Goal: Communication & Community: Answer question/provide support

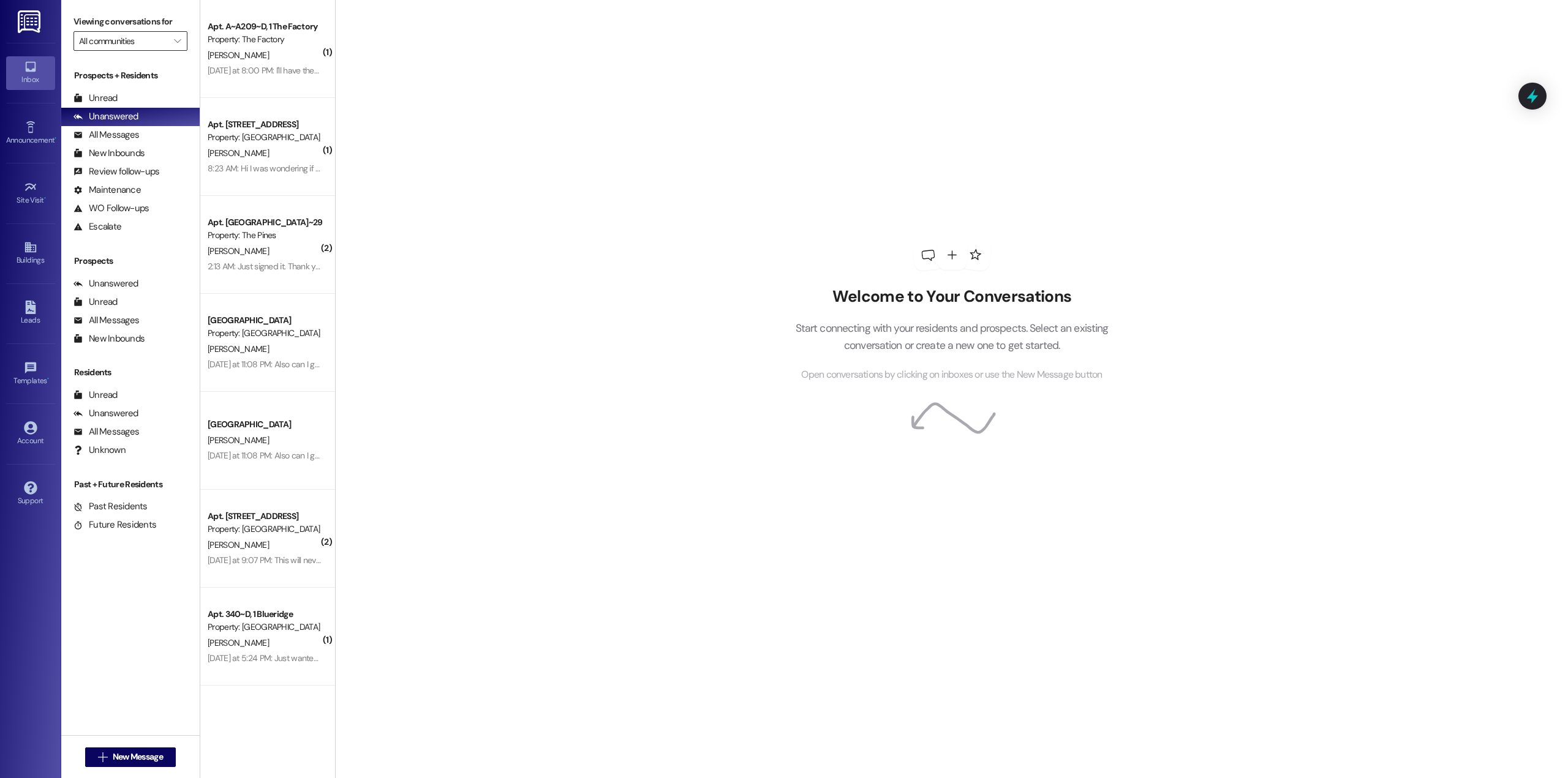
click at [144, 41] on input "All communities" at bounding box center [123, 41] width 89 height 19
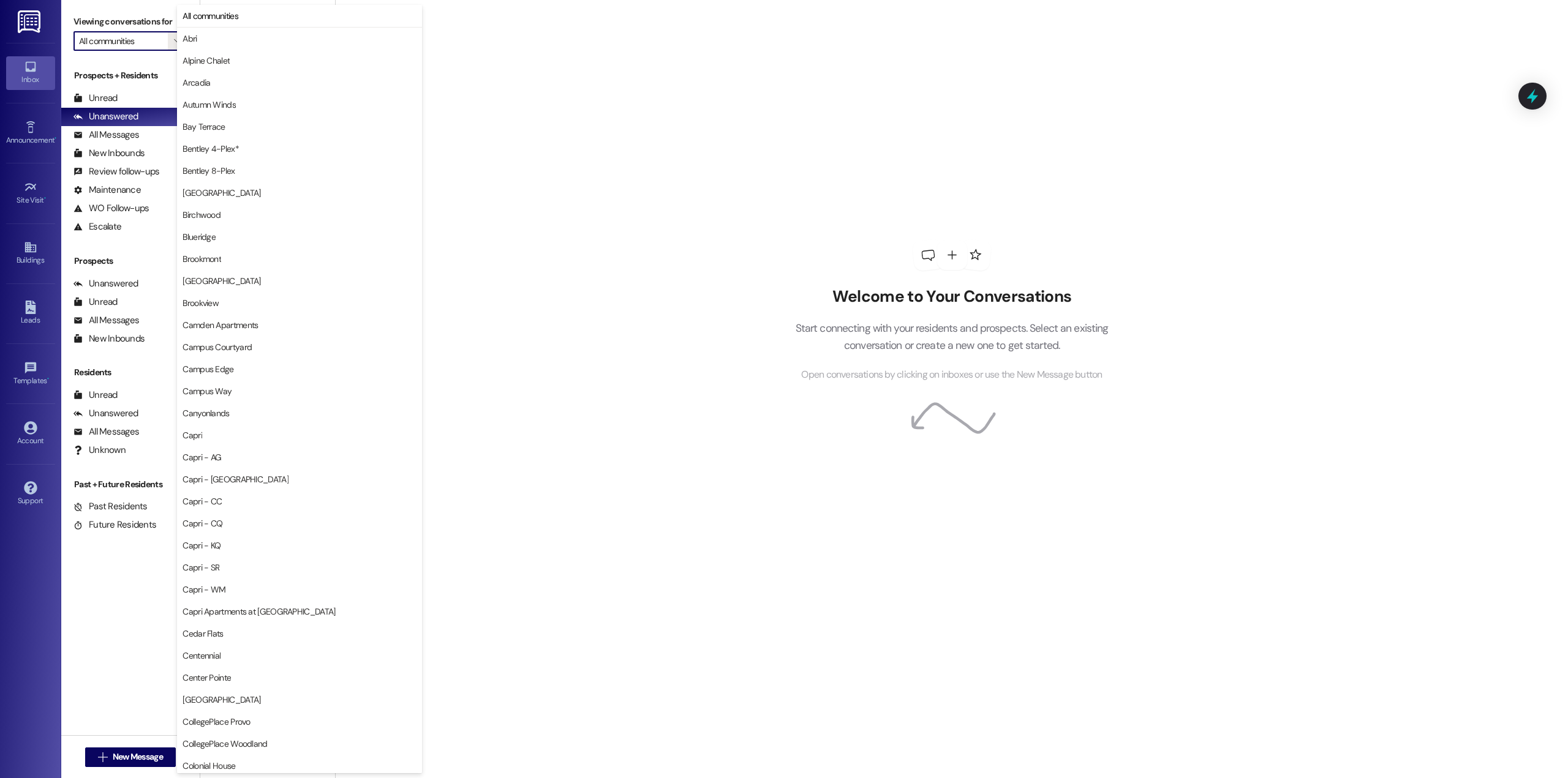
type input "Fleur De Lis Apartments"
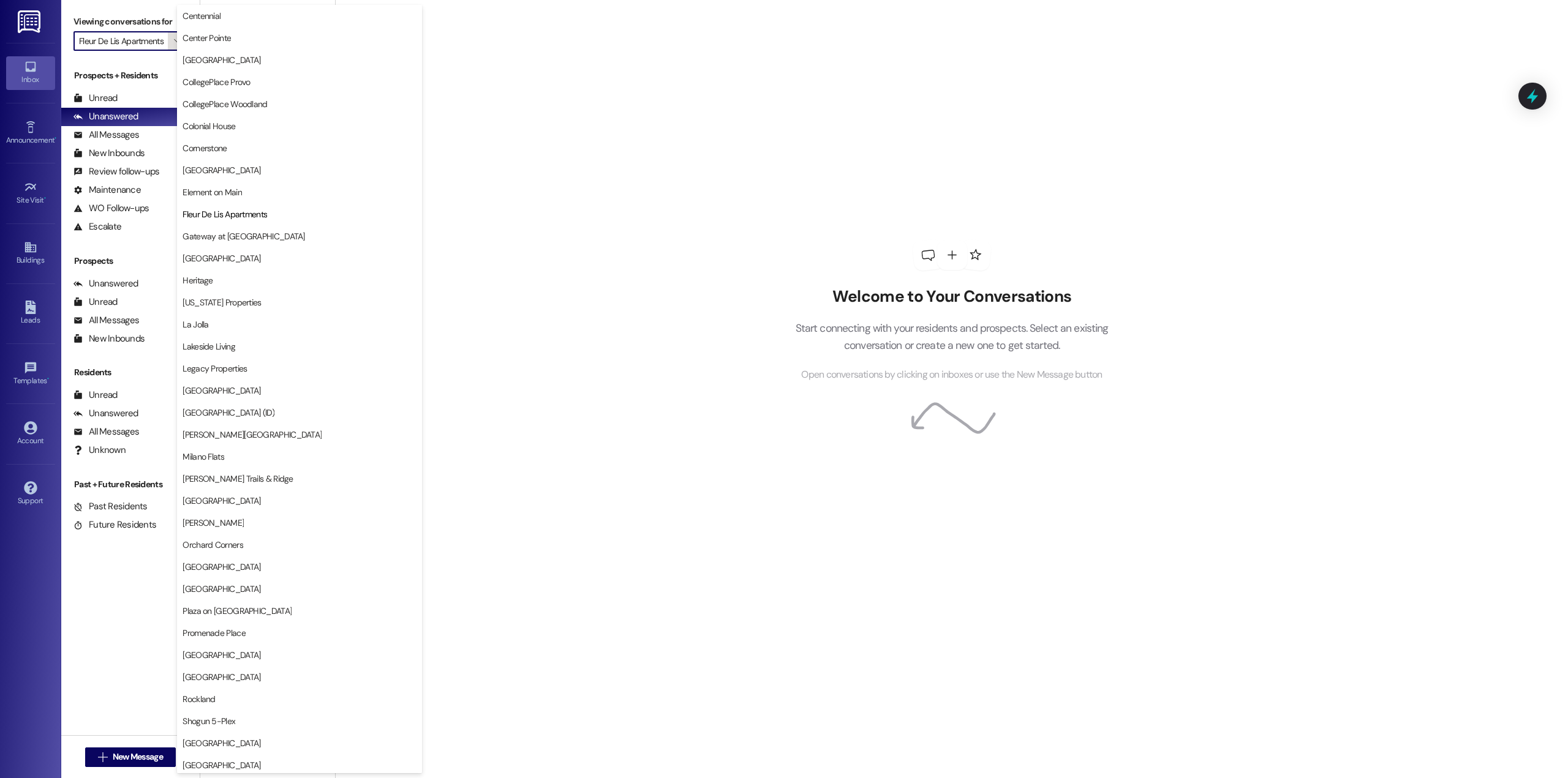
click at [172, 46] on span "" at bounding box center [178, 41] width 11 height 19
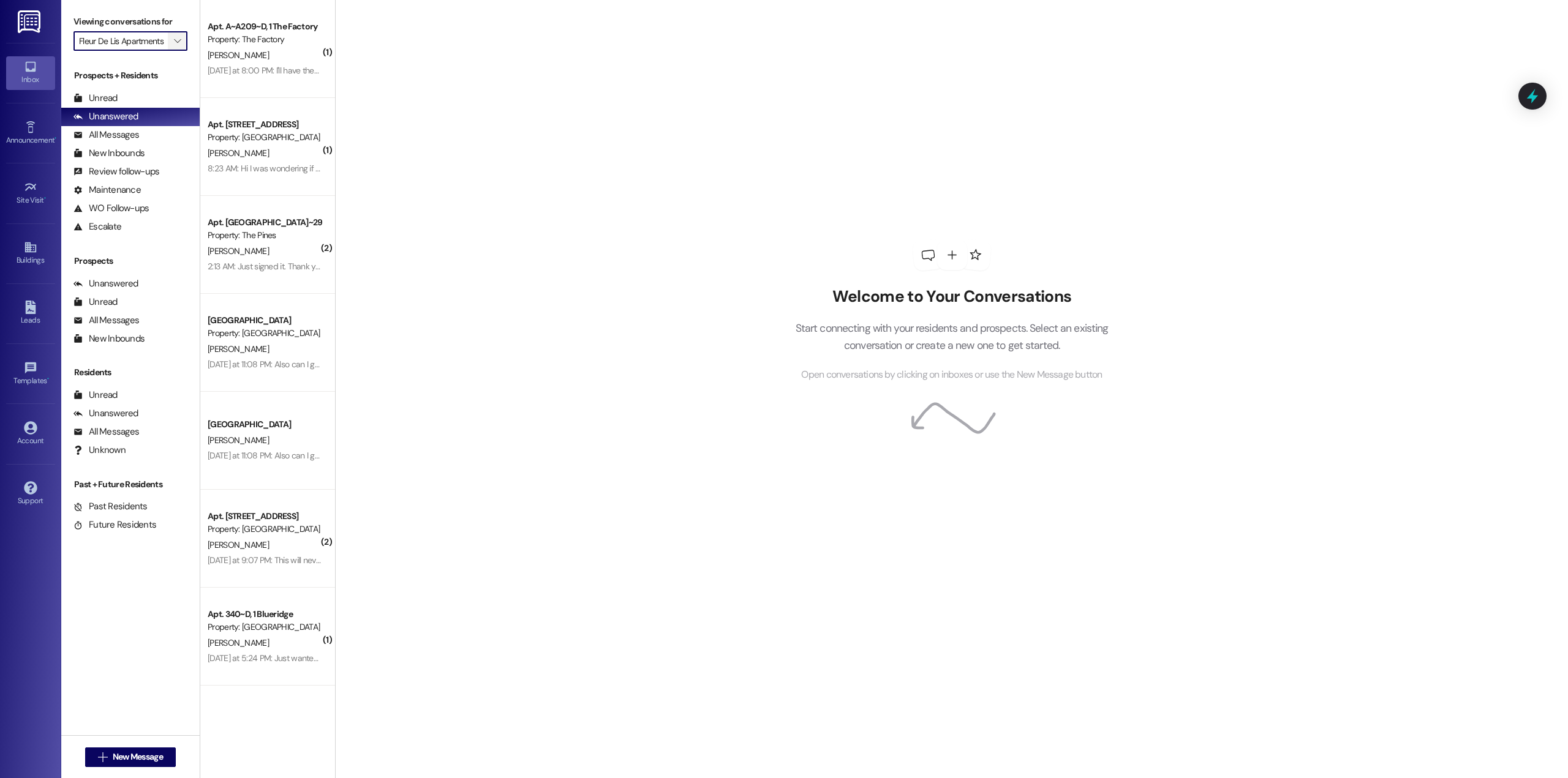
click at [172, 41] on span "" at bounding box center [178, 41] width 11 height 19
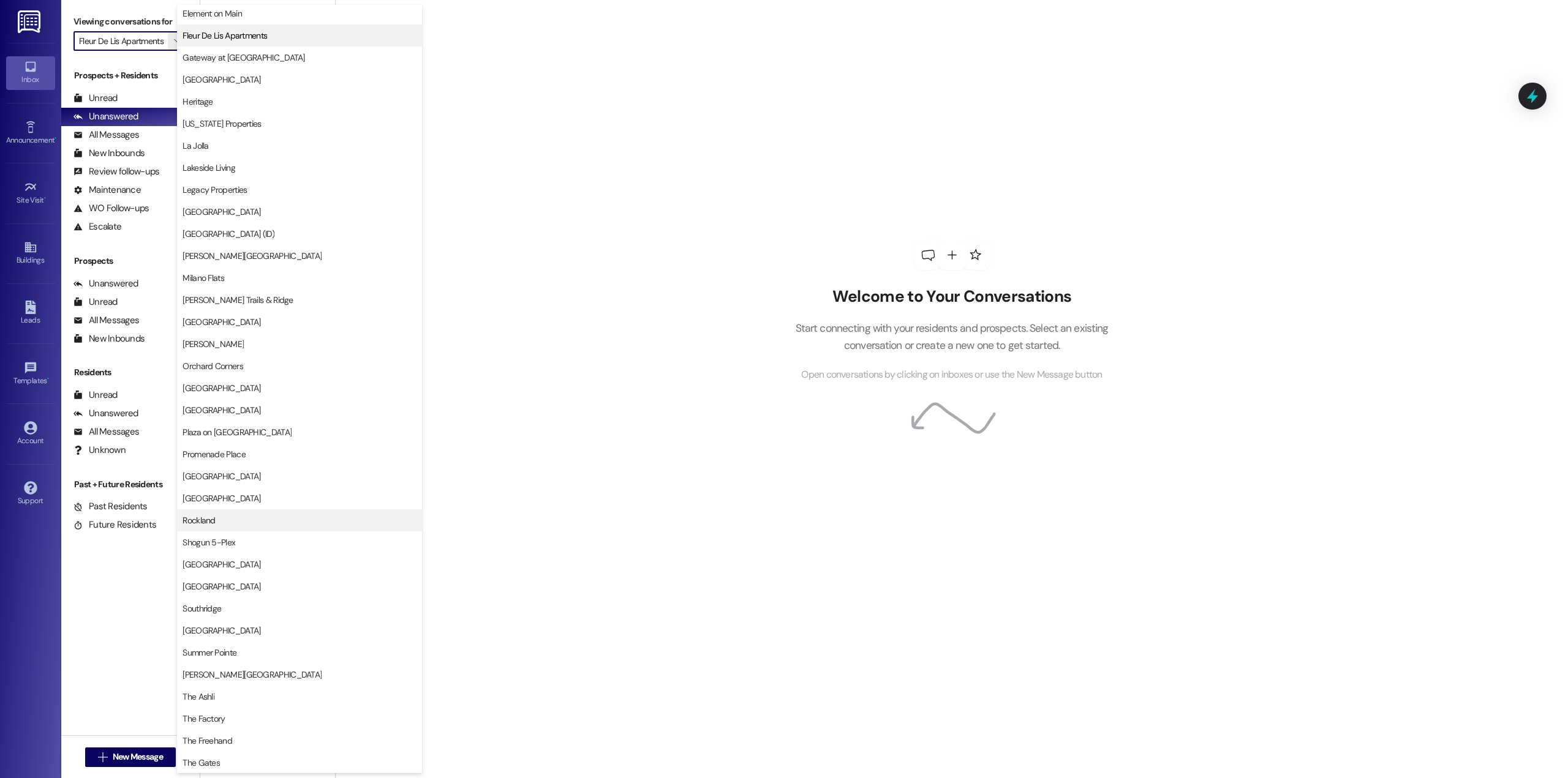
scroll to position [1084, 0]
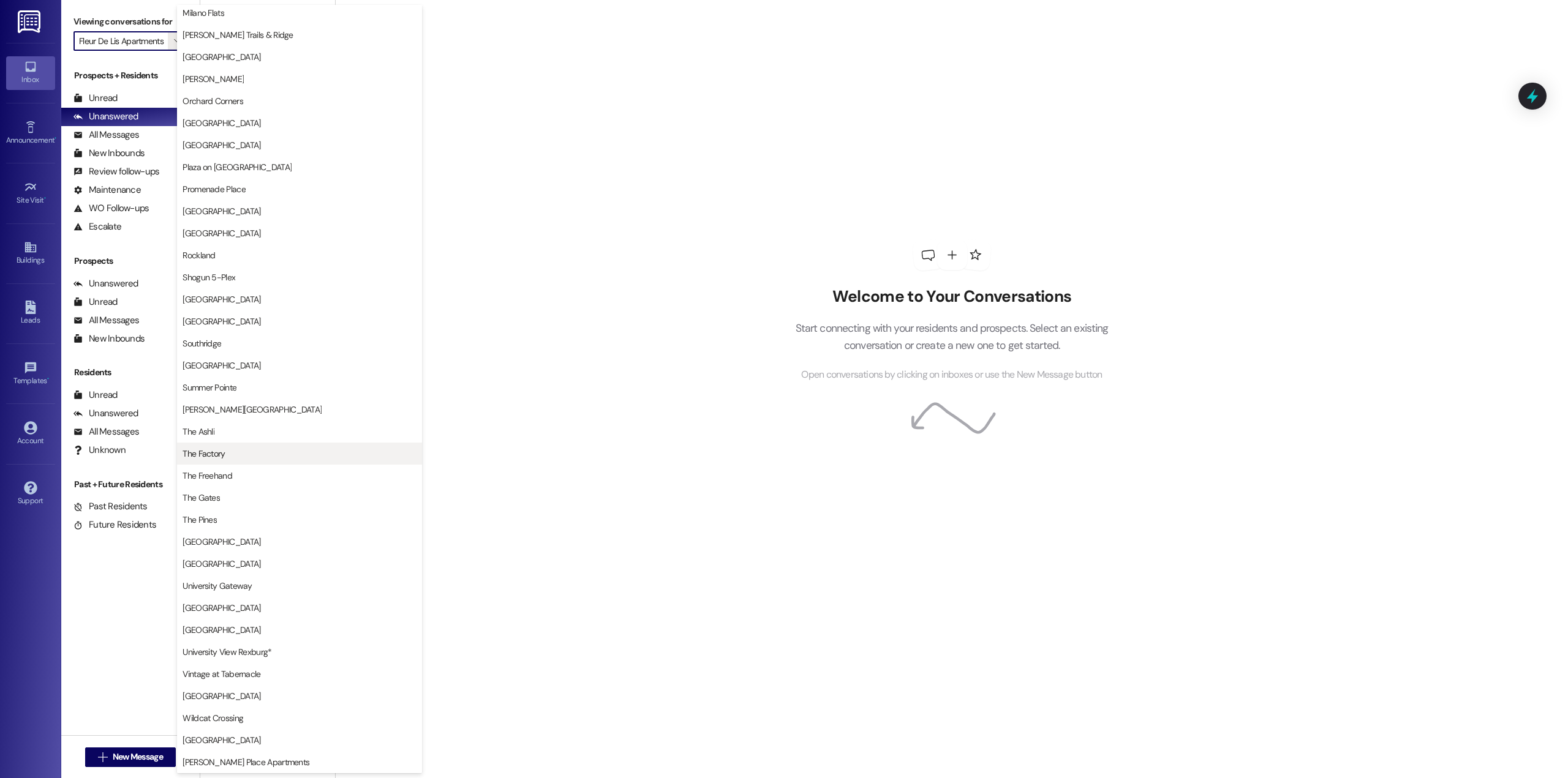
click at [214, 457] on span "The Factory" at bounding box center [203, 453] width 42 height 12
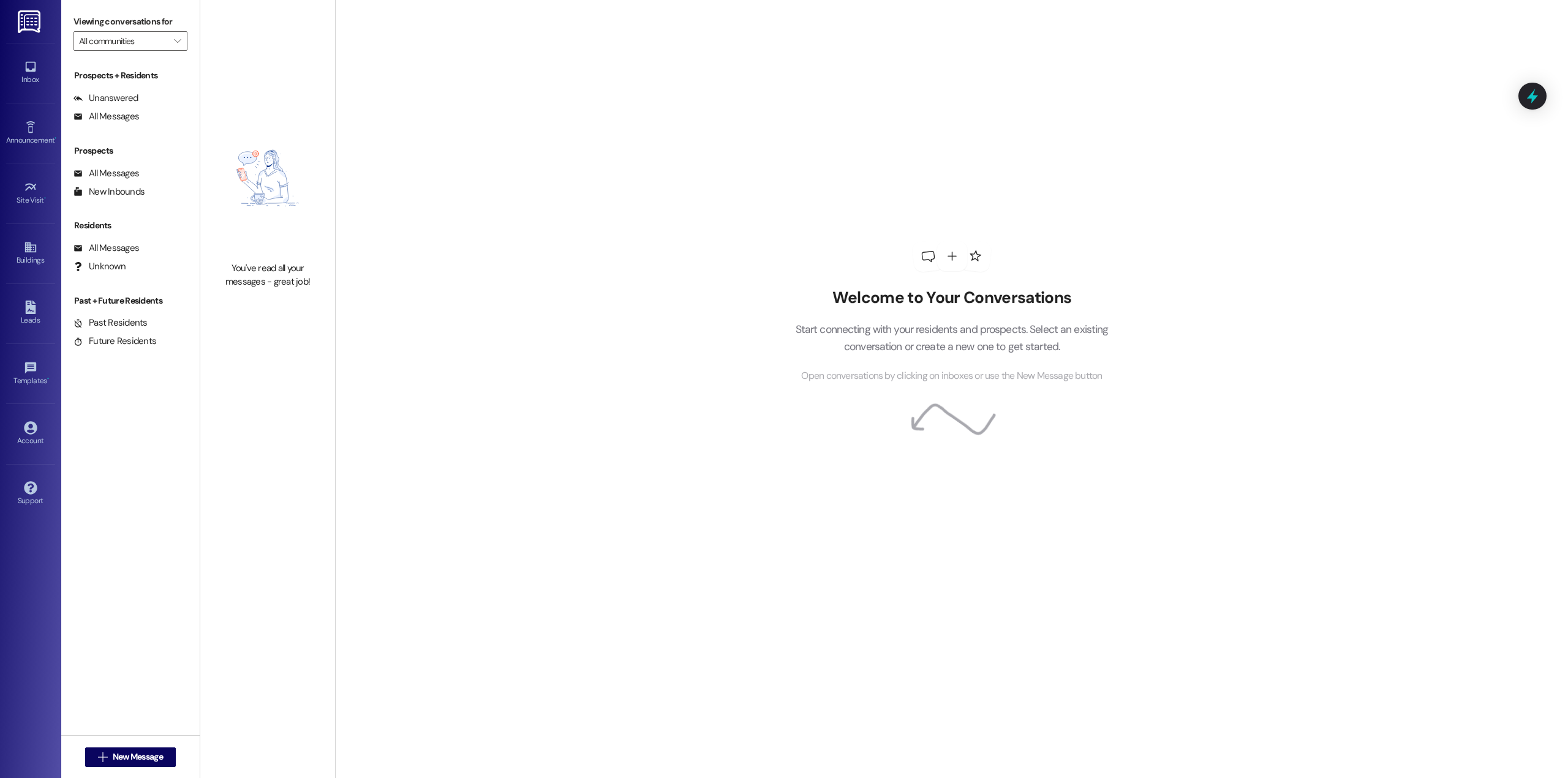
type input "The Factory"
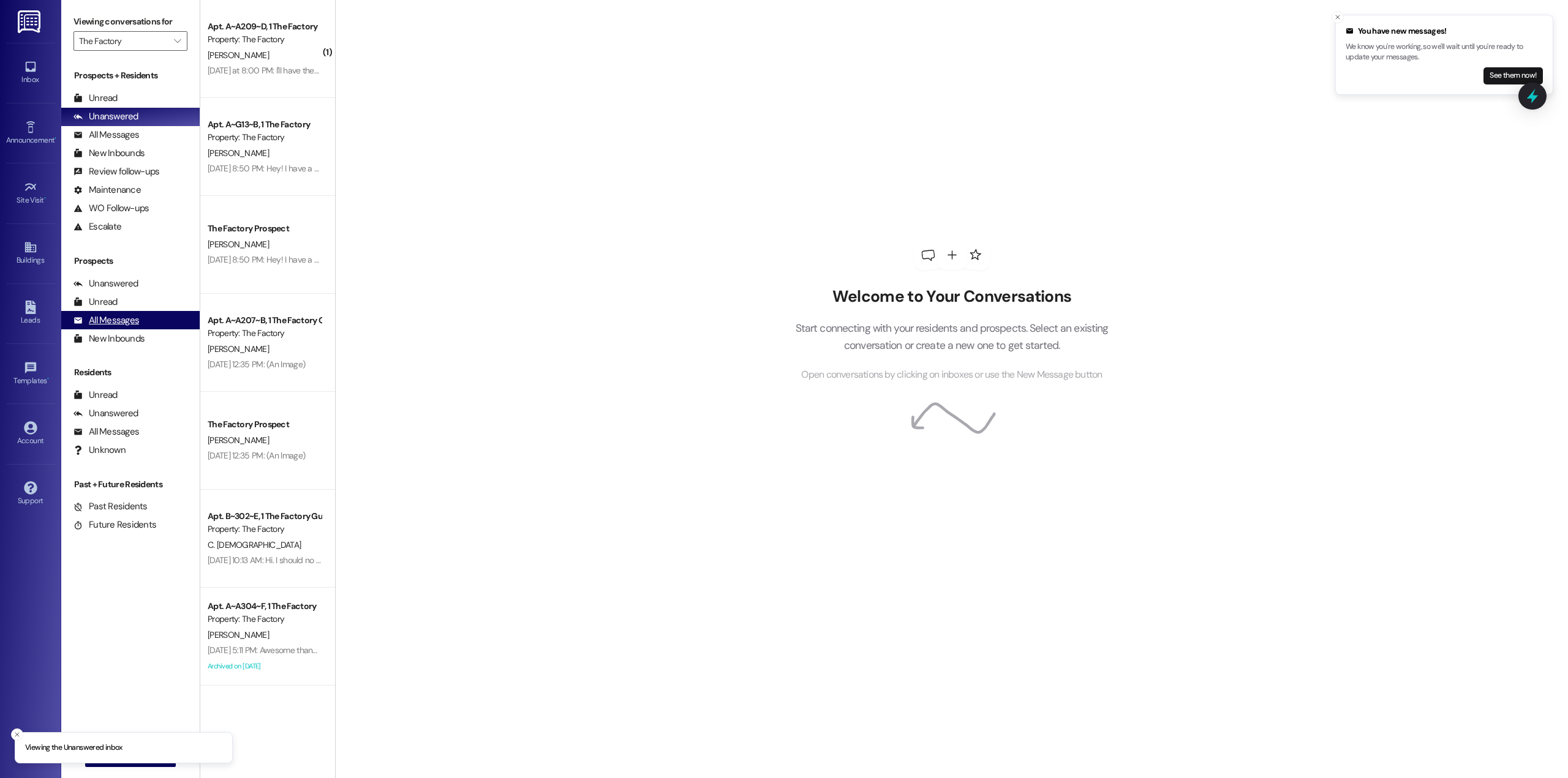
click at [125, 322] on div "All Messages" at bounding box center [106, 321] width 66 height 13
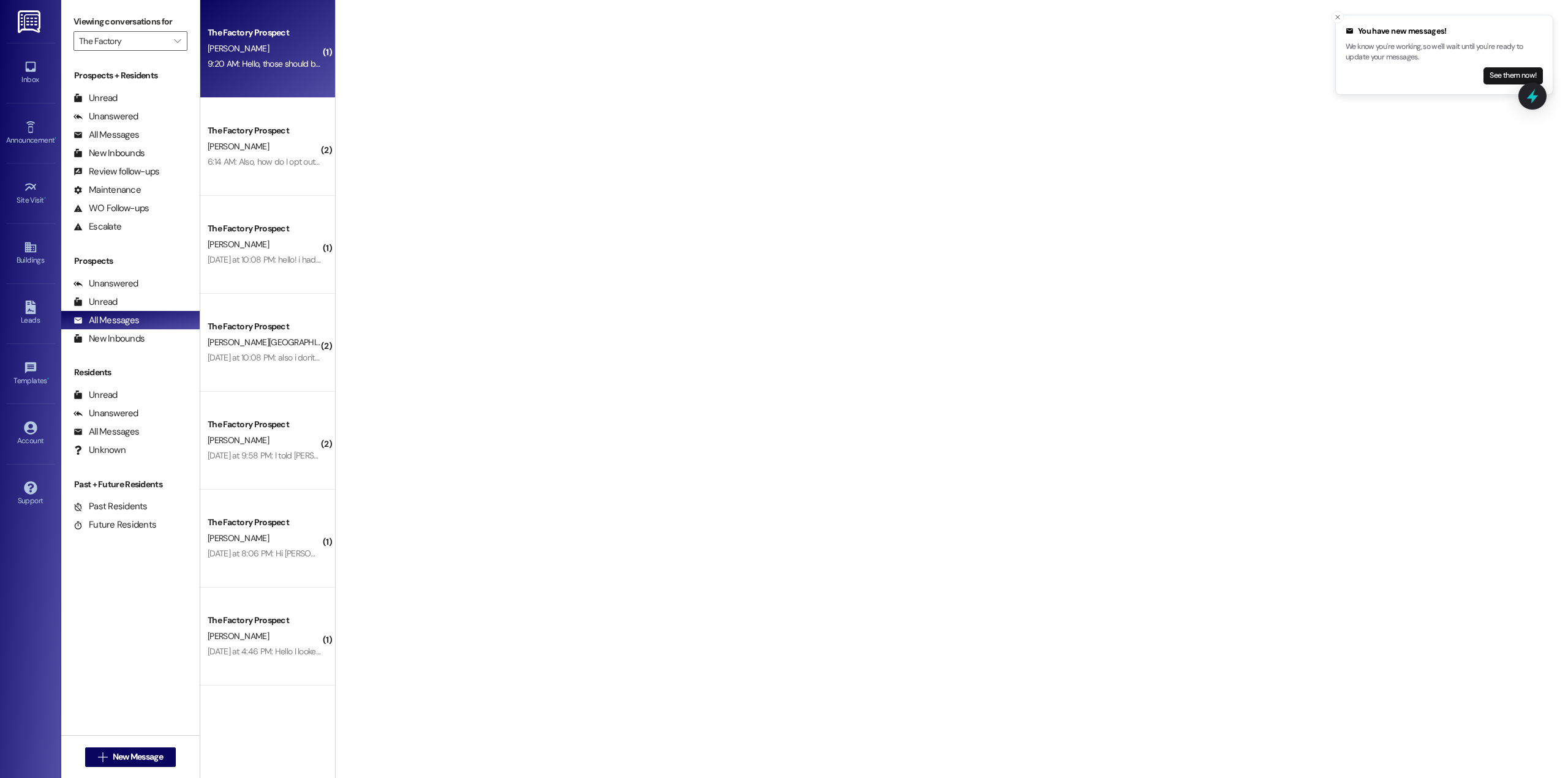
click at [251, 71] on div "9:20 AM: Hello, those should be complete now. How does it work with getting Sep…" at bounding box center [264, 64] width 116 height 15
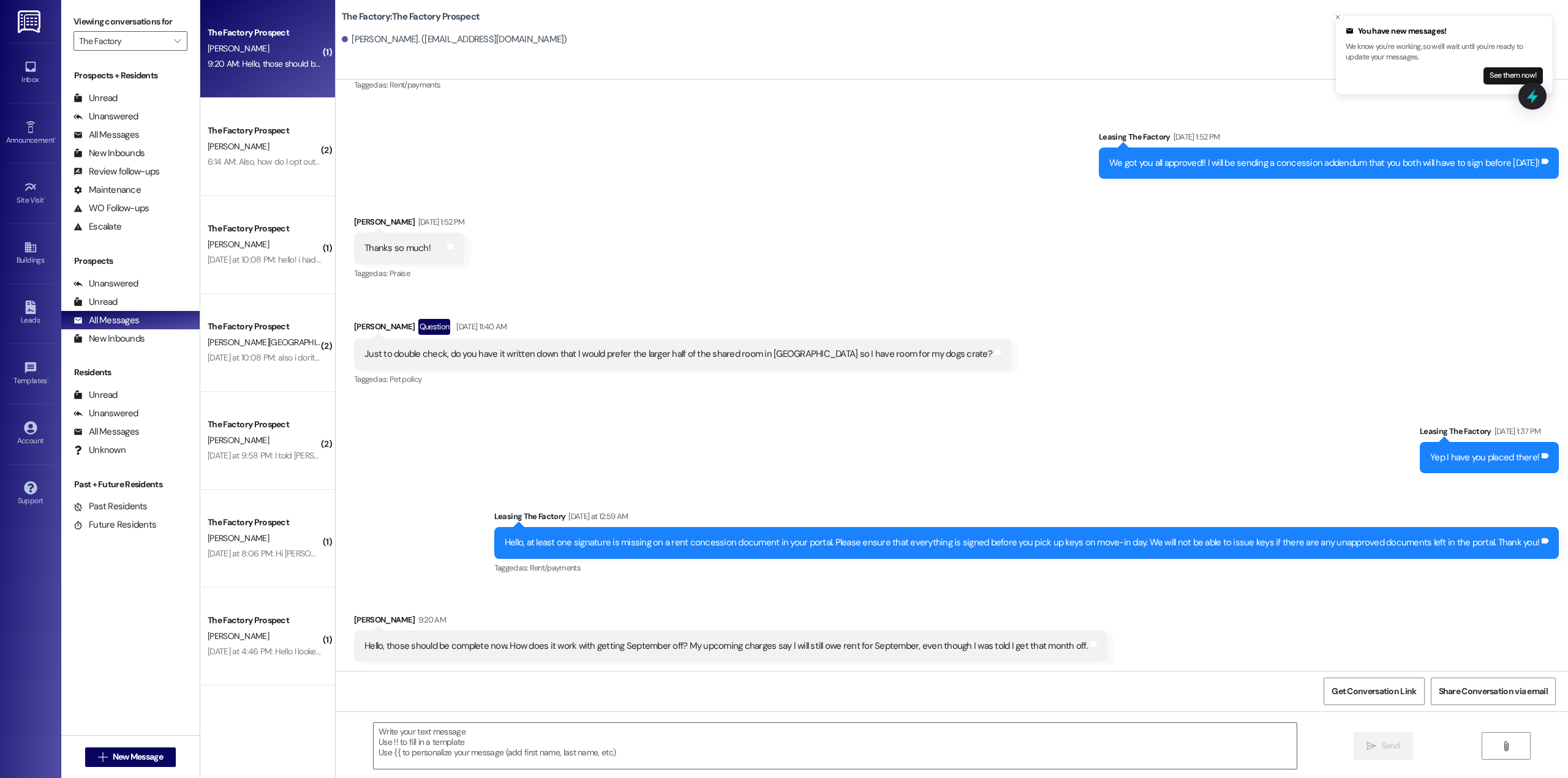
scroll to position [2864, 0]
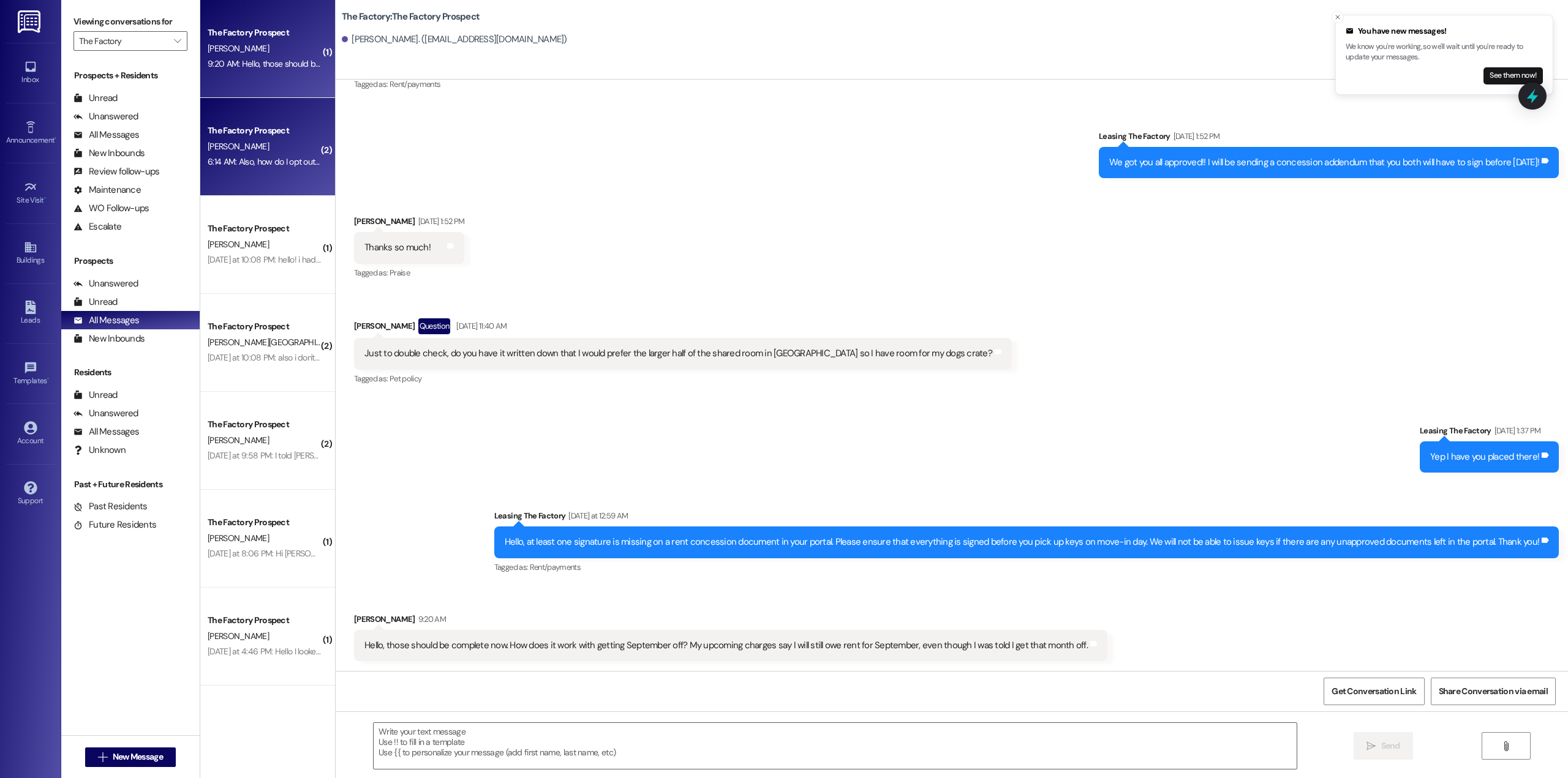
click at [237, 152] on div "[PERSON_NAME]" at bounding box center [264, 147] width 116 height 15
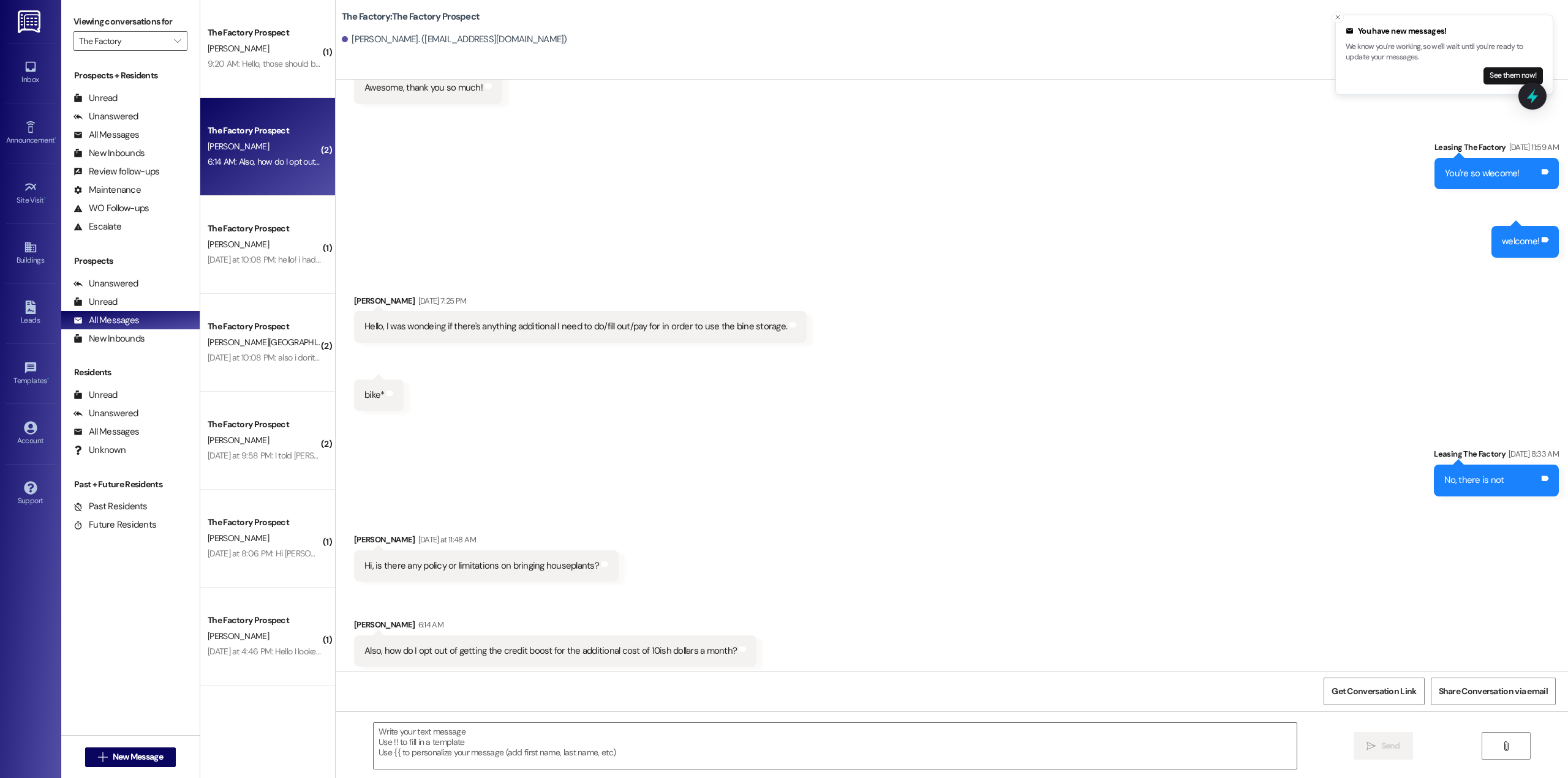
scroll to position [3181, 0]
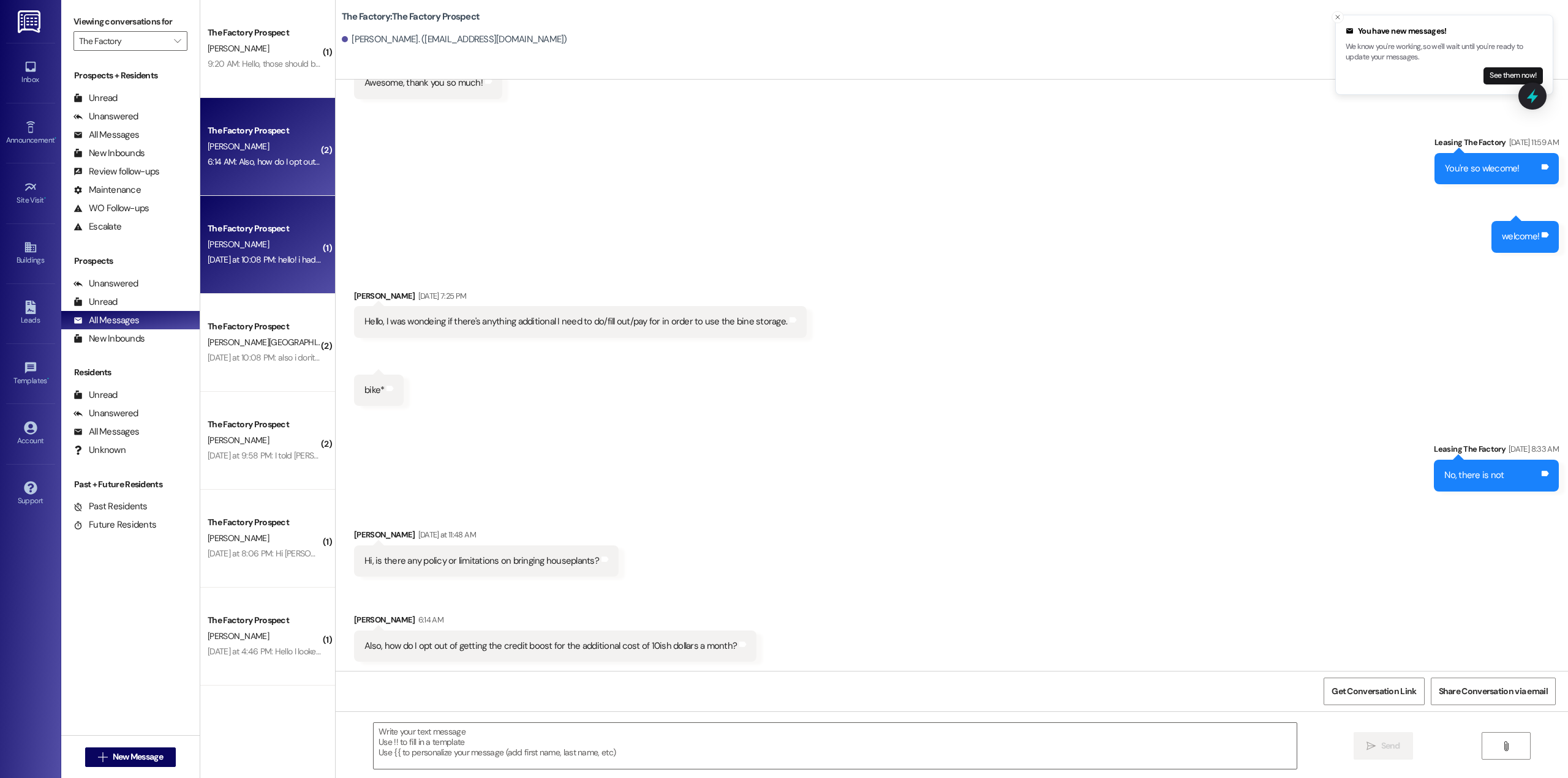
click at [251, 266] on div "Yesterday at 10:08 PM: hello! i had a quick question, is there only one move in…" at bounding box center [264, 259] width 116 height 15
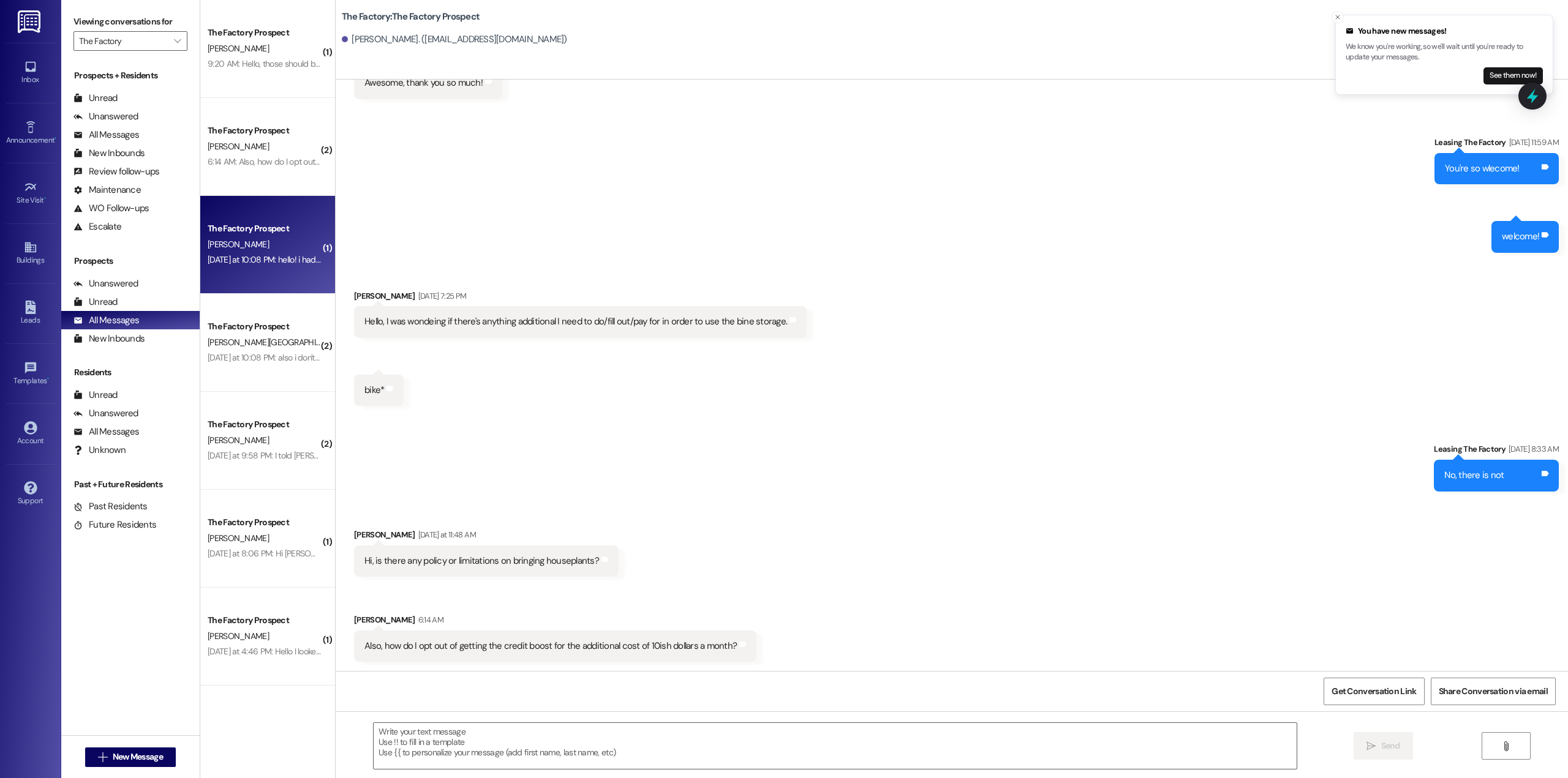
scroll to position [1036, 0]
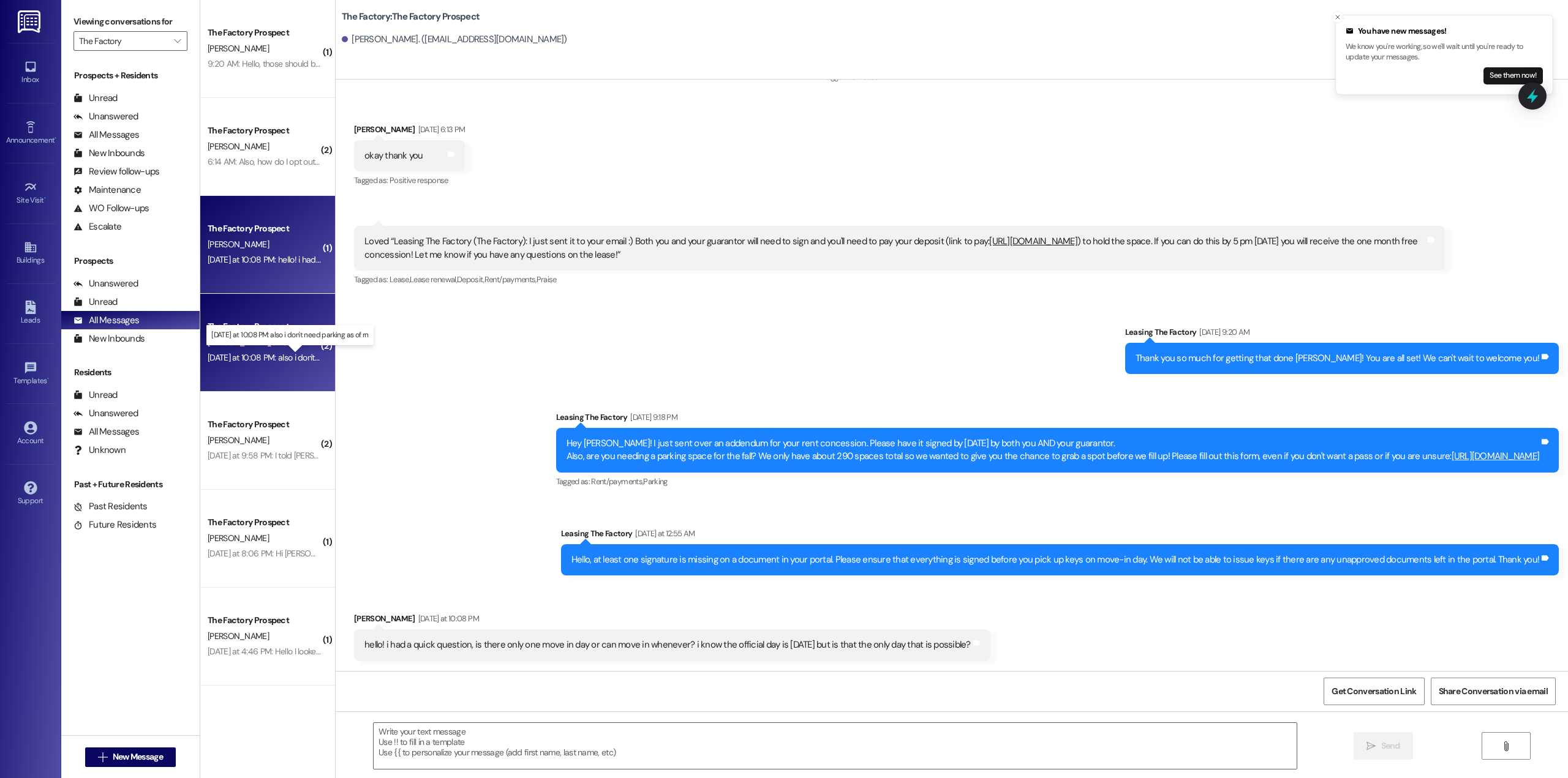
click at [276, 361] on div "Yesterday at 10:08 PM: also i don't need parking as of rn Yesterday at 10:08 PM…" at bounding box center [299, 357] width 184 height 11
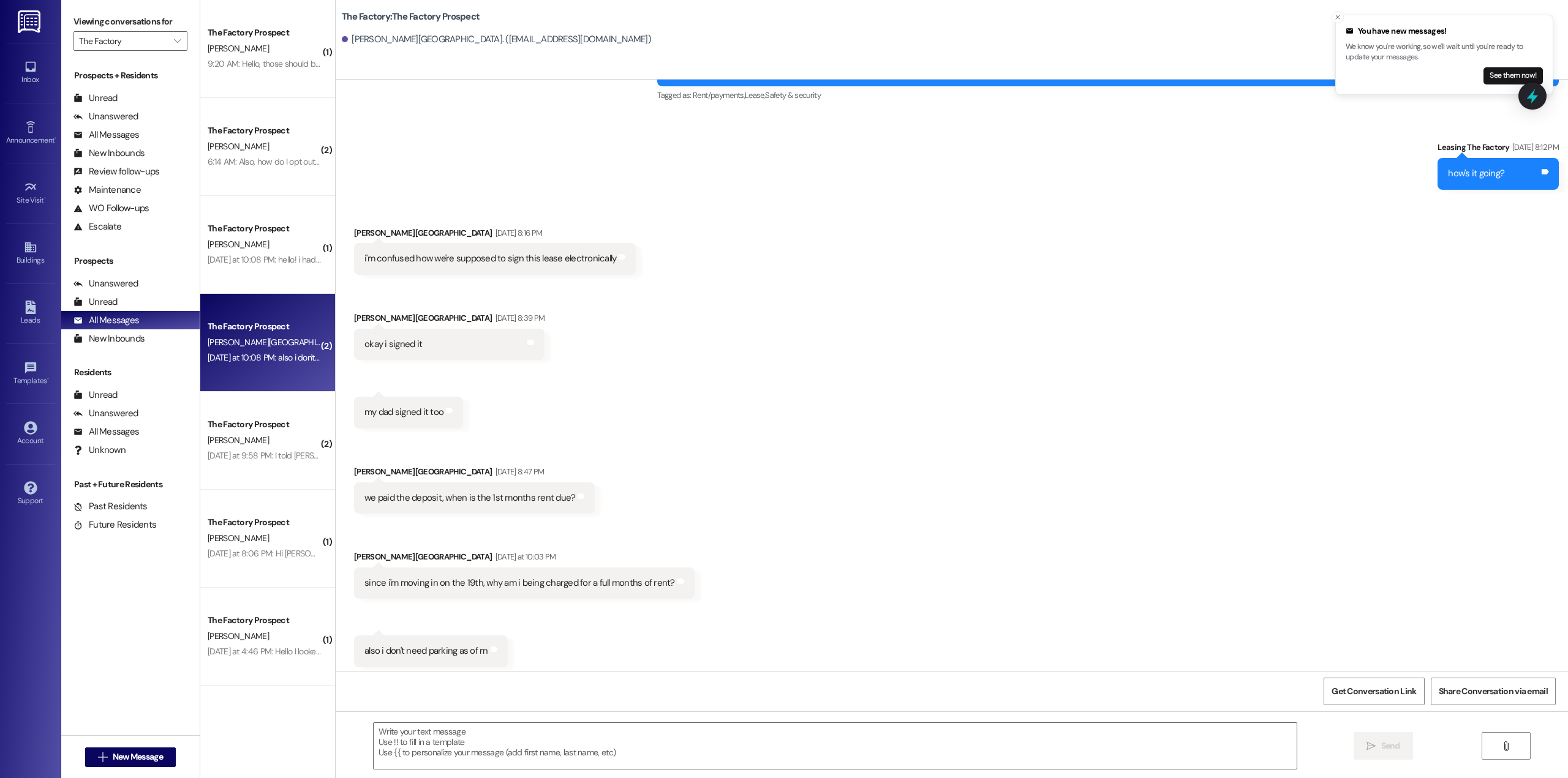
scroll to position [3026, 0]
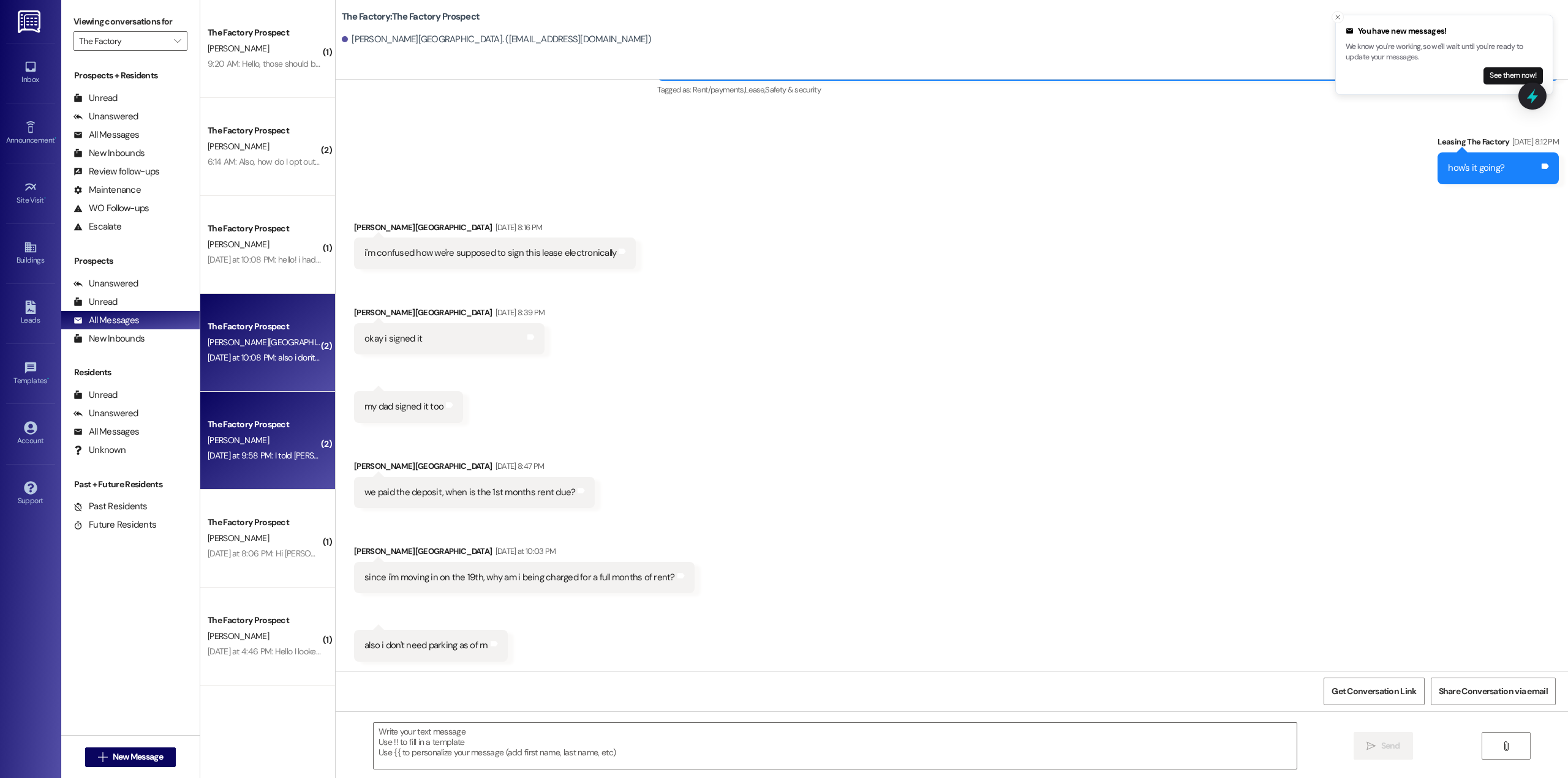
click at [234, 453] on div "Yesterday at 9:58 PM: I told sam she could put her stuff in my side, I understa…" at bounding box center [671, 455] width 928 height 11
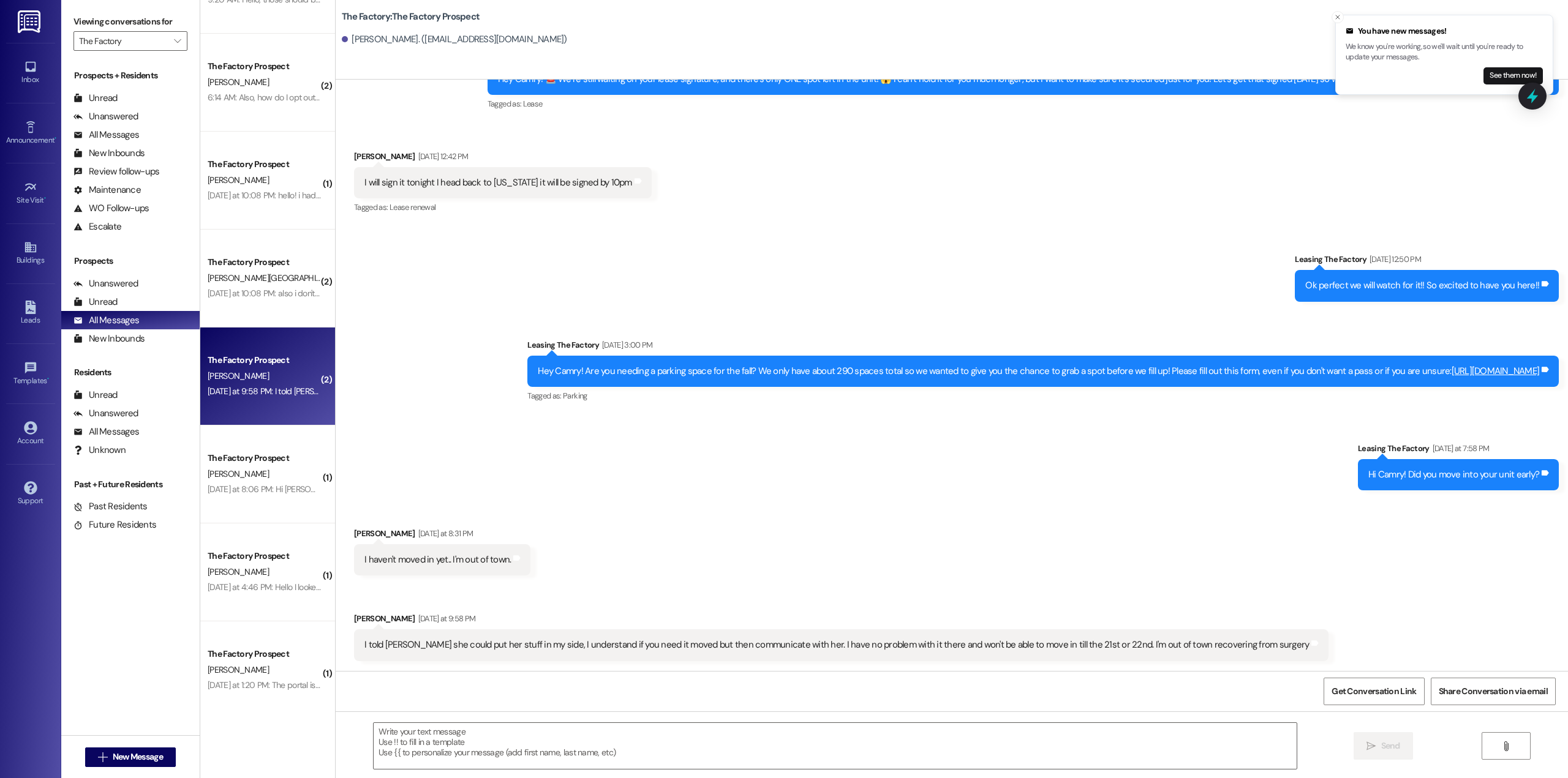
scroll to position [0, 0]
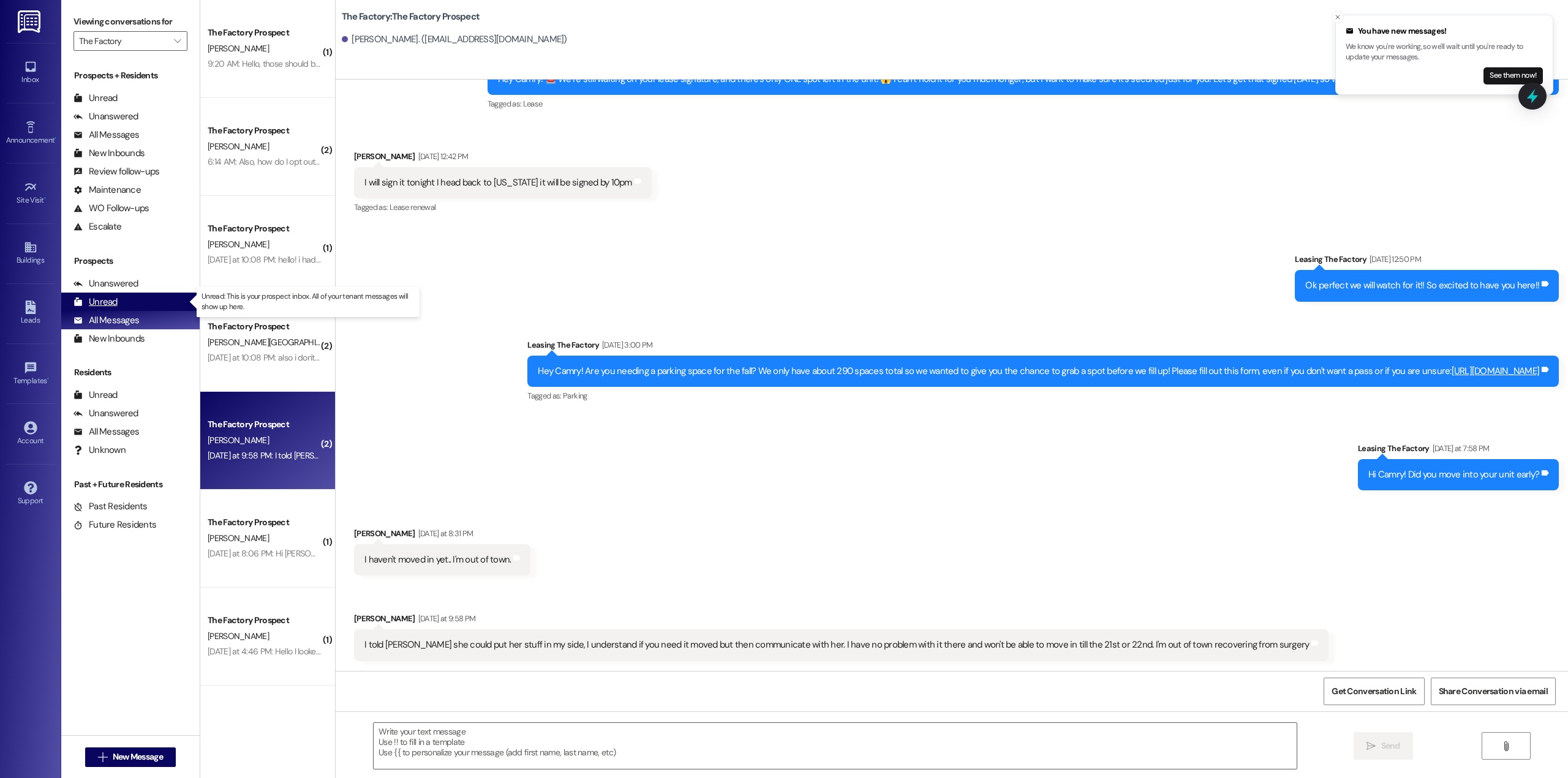
click at [108, 304] on div "Unread" at bounding box center [96, 302] width 44 height 13
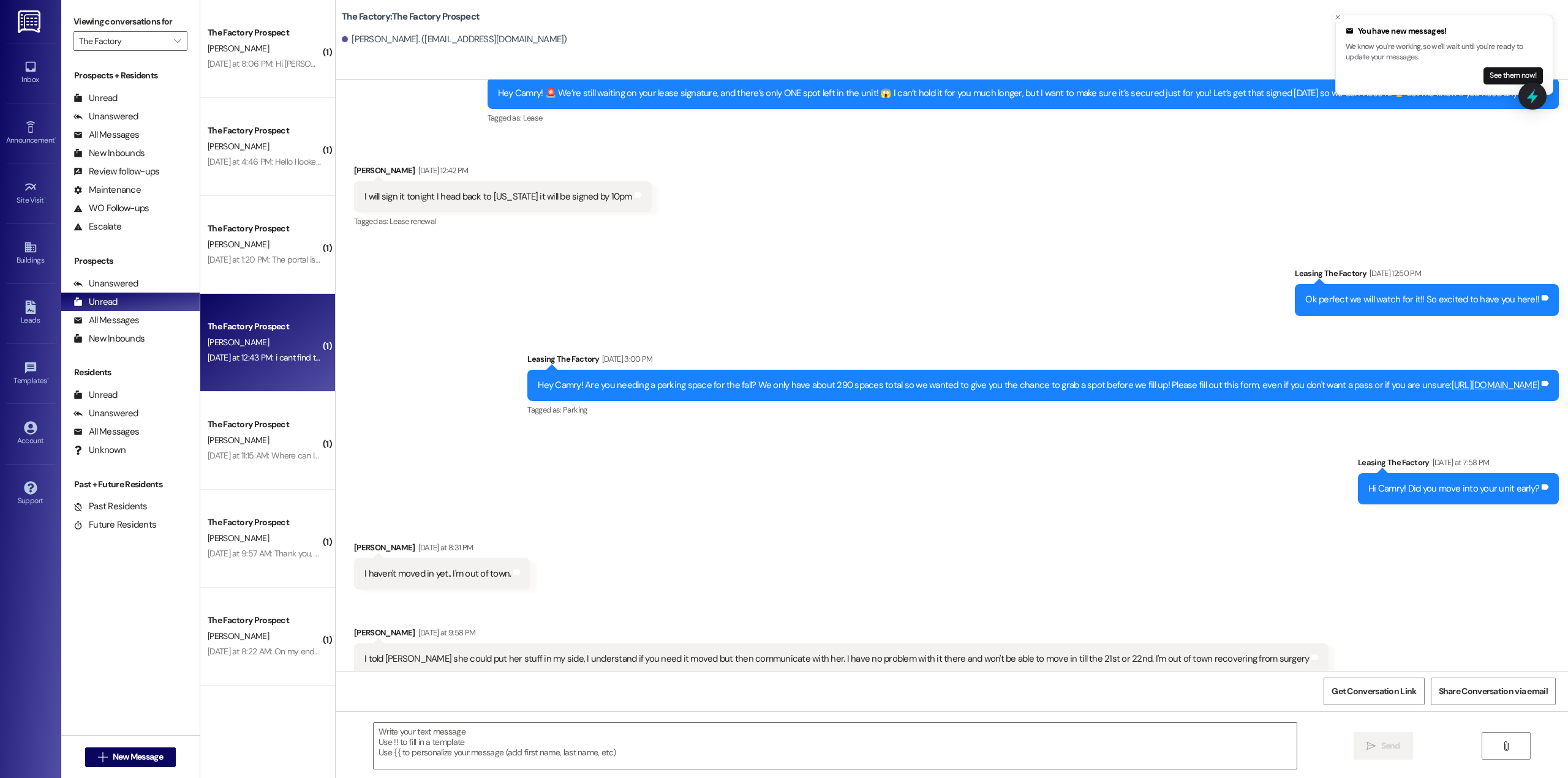
scroll to position [1511, 0]
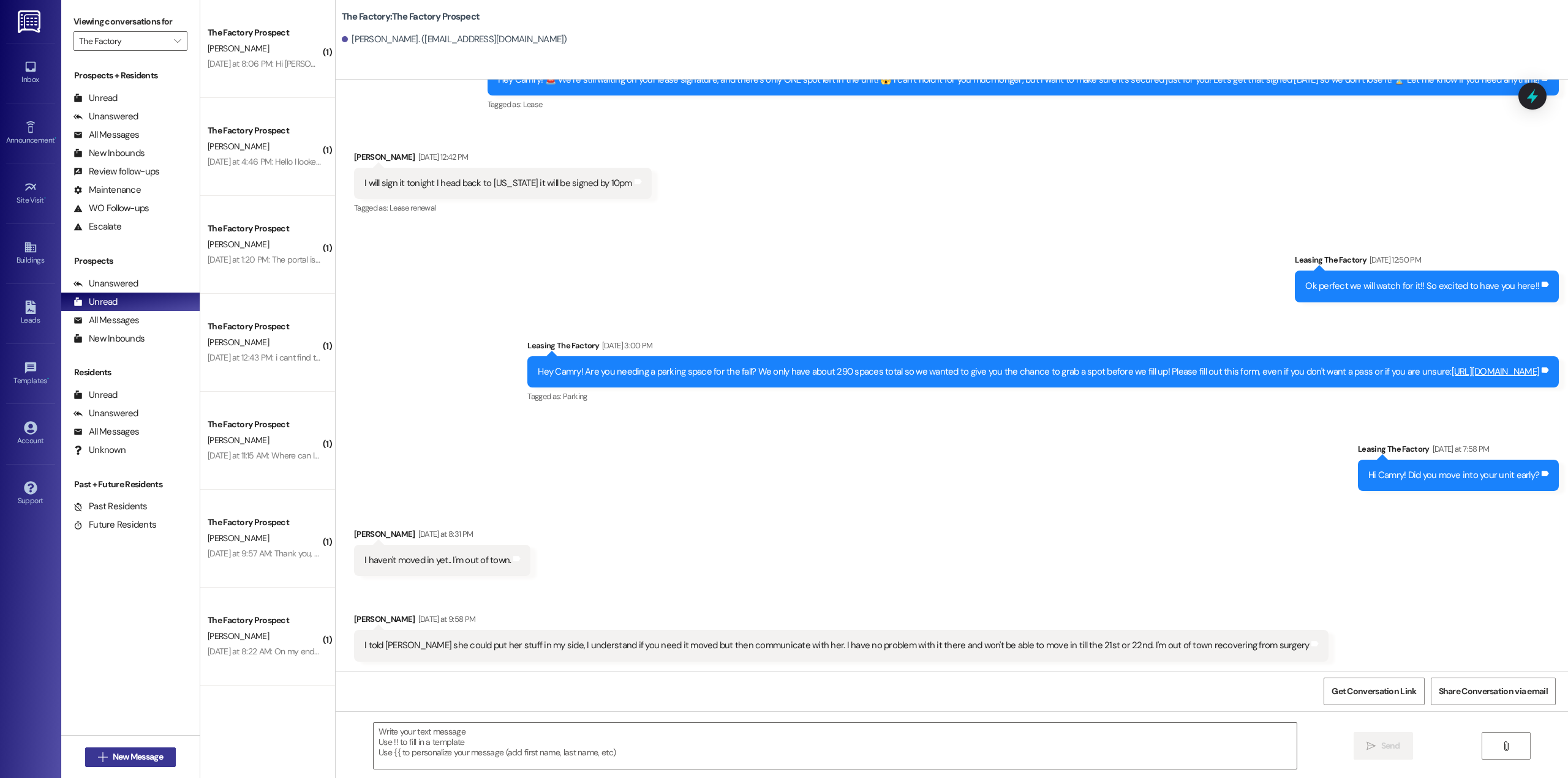
click at [148, 755] on span "New Message" at bounding box center [138, 757] width 50 height 13
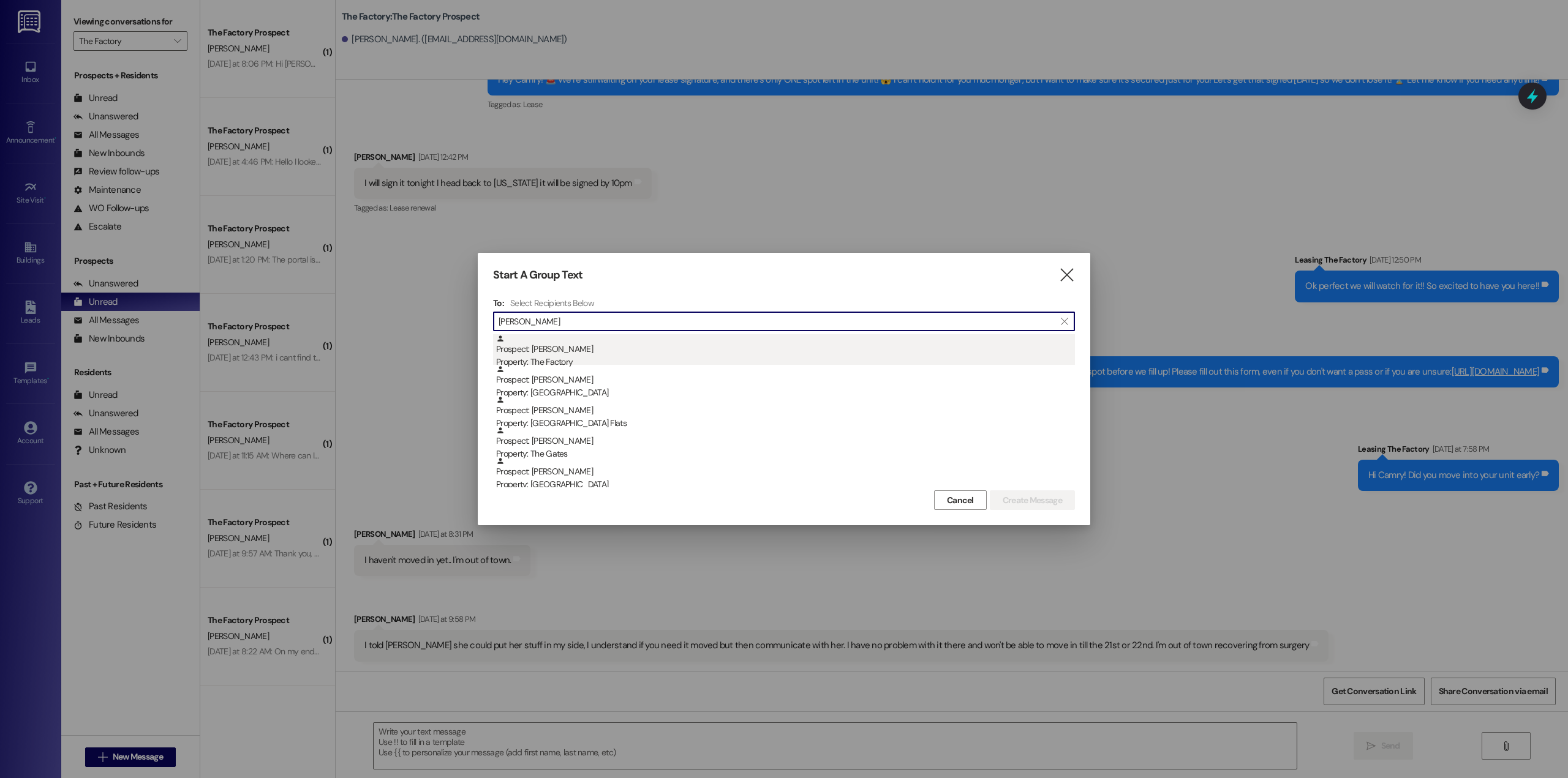
type input "Donovan"
click at [628, 360] on div "Property: The Factory" at bounding box center [786, 362] width 579 height 13
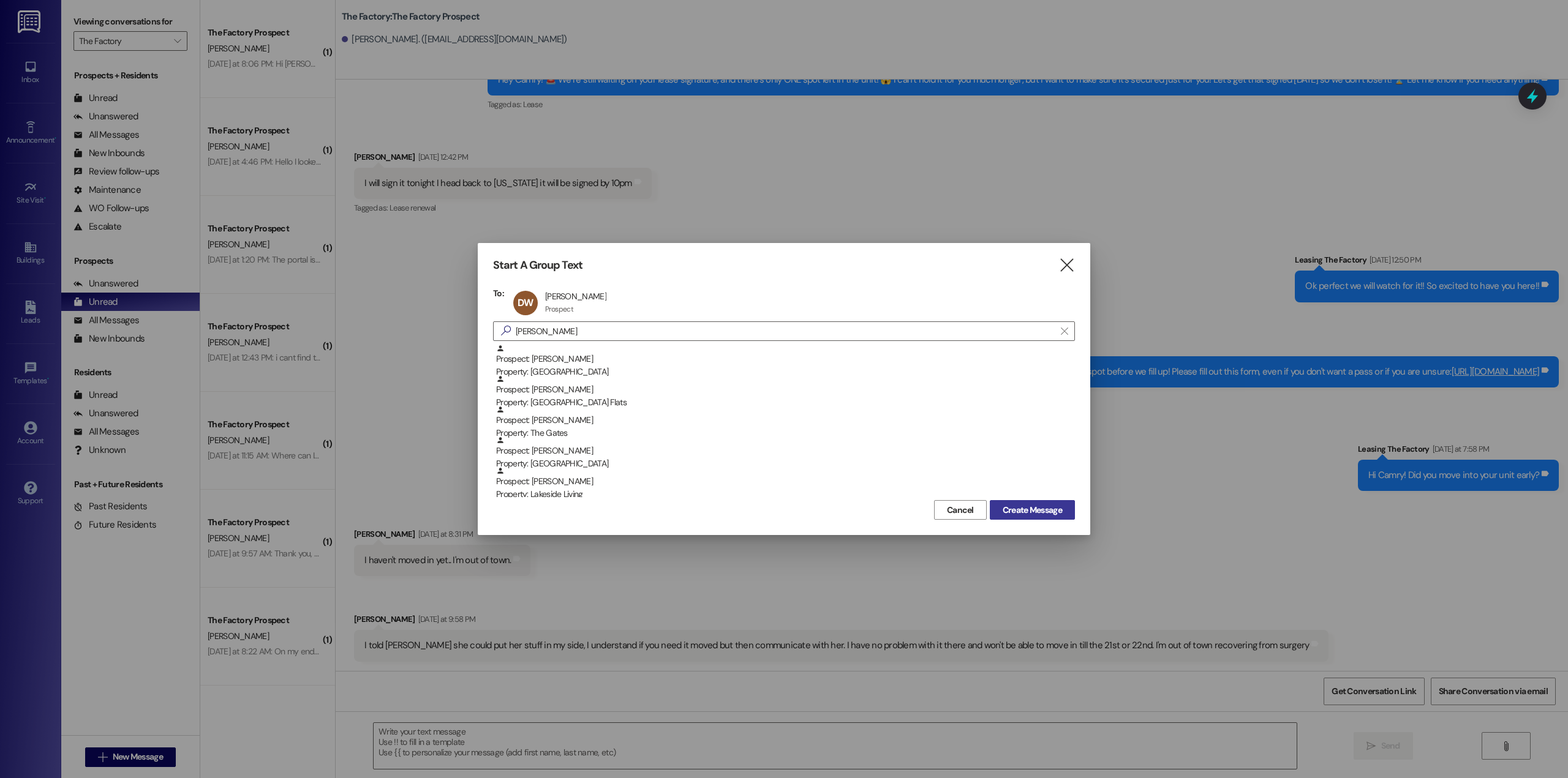
click at [1017, 511] on span "Create Message" at bounding box center [1032, 511] width 59 height 13
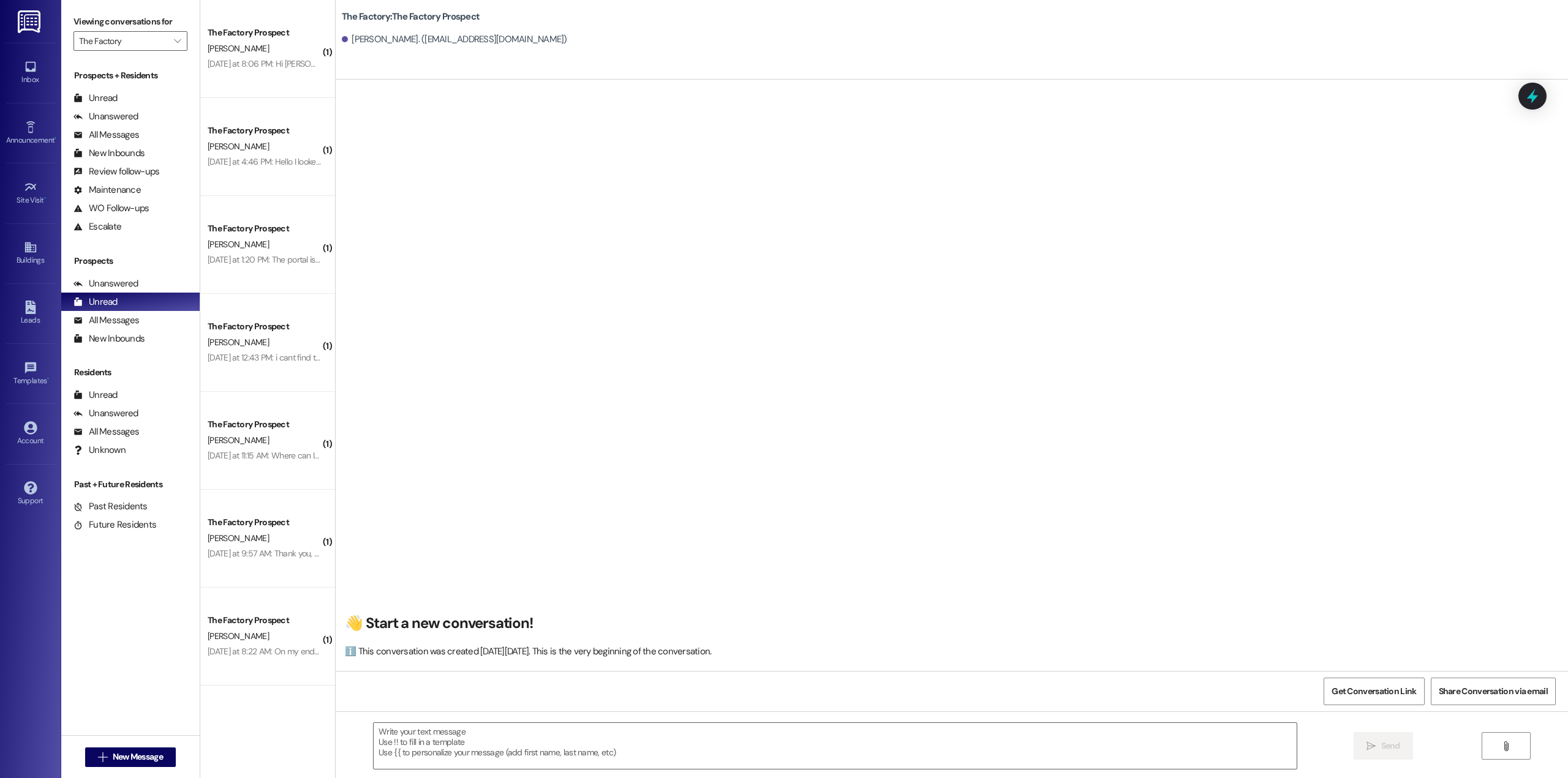
scroll to position [1, 0]
click at [471, 735] on textarea at bounding box center [835, 746] width 923 height 46
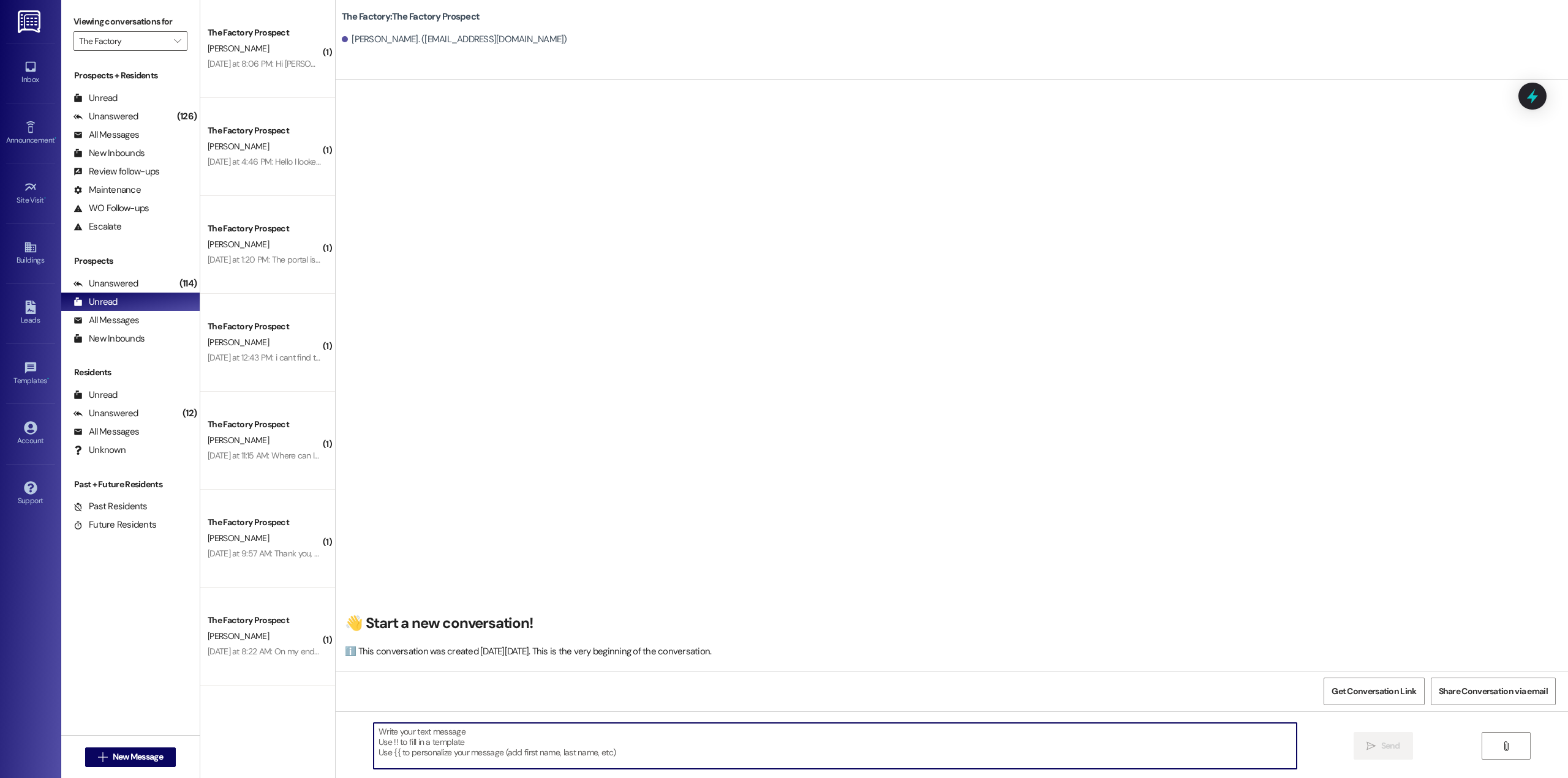
paste textarea "Hi Donovan! Thanks for starting your app with The Factory 🎉 Our promo of 1 Mont…"
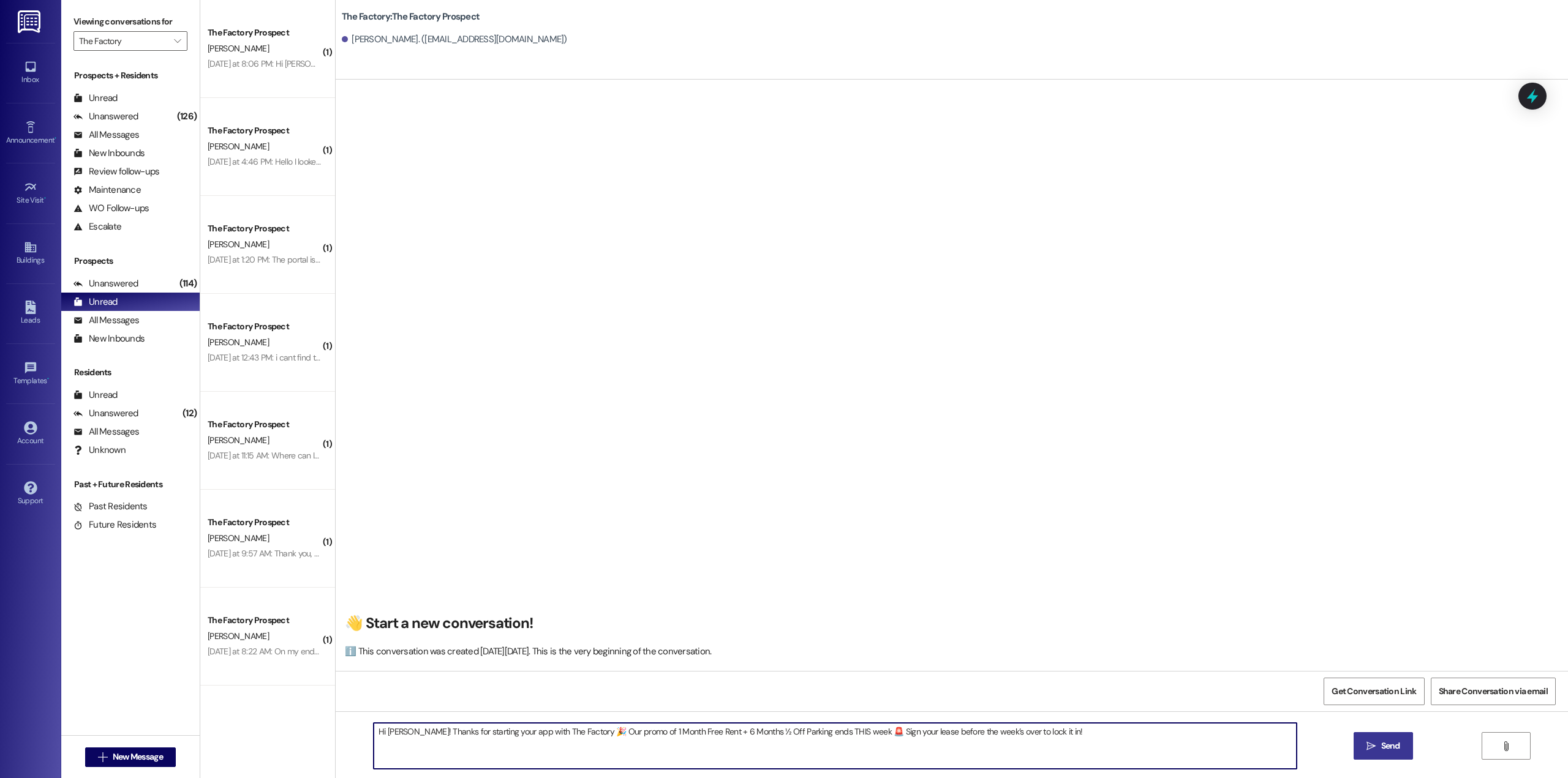
type textarea "Hi Donovan! Thanks for starting your app with The Factory 🎉 Our promo of 1 Mont…"
click at [1374, 751] on span " Send" at bounding box center [1384, 746] width 39 height 13
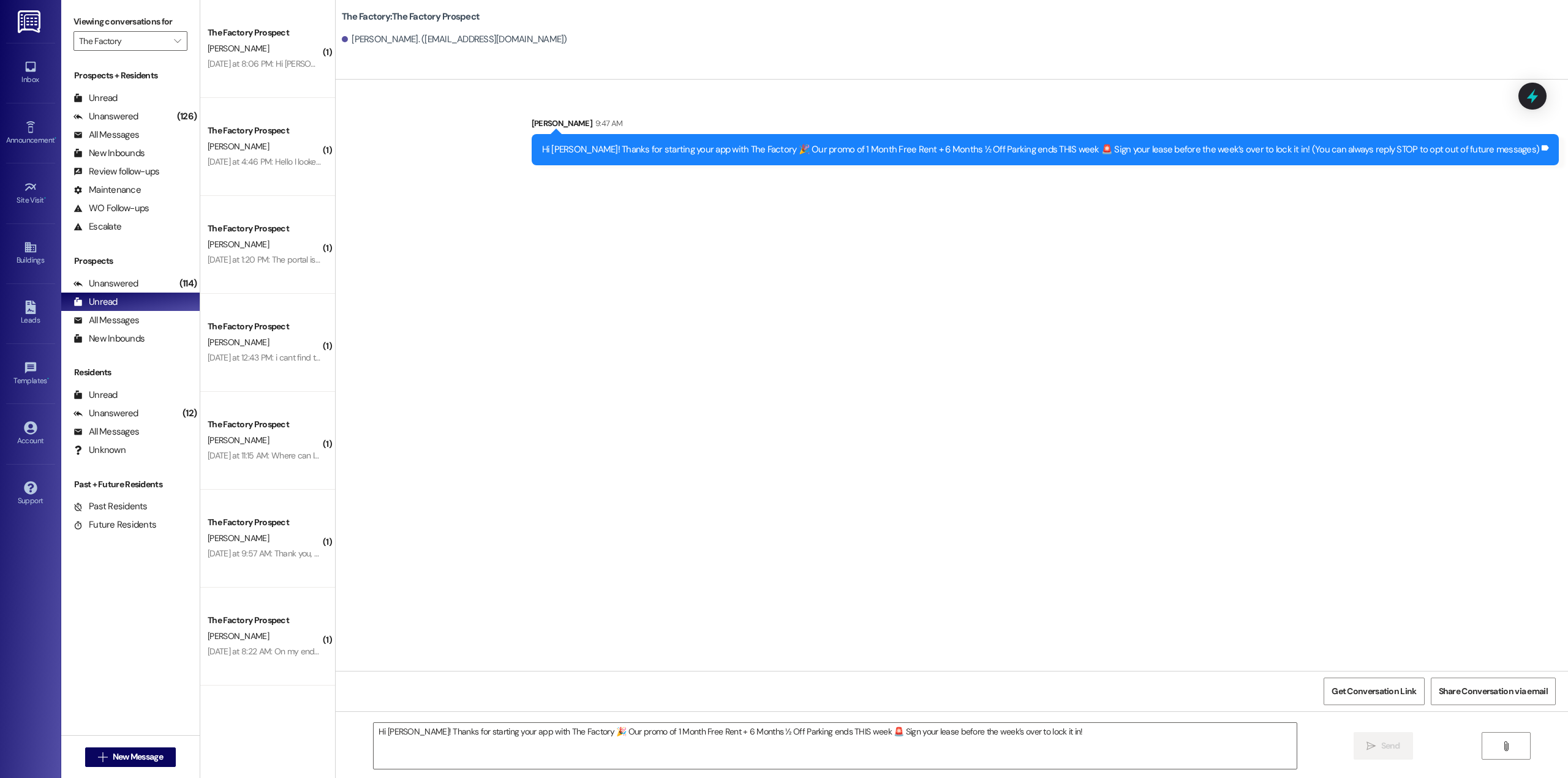
scroll to position [0, 0]
click at [853, 147] on div "Hi [PERSON_NAME]! Thanks for starting your app with The Factory 🎉 Our promo of …" at bounding box center [1041, 150] width 998 height 13
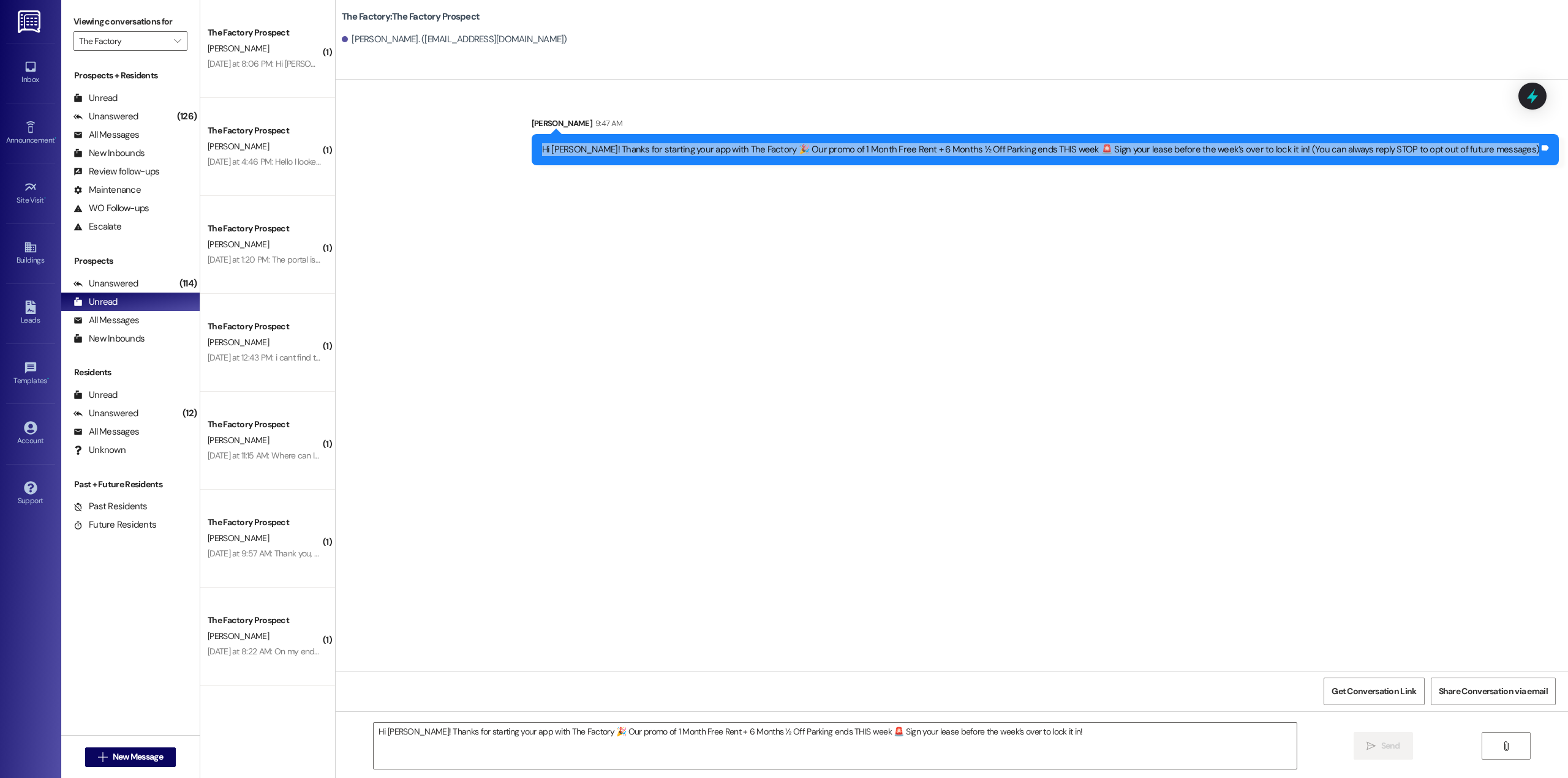
click at [853, 147] on div "Hi [PERSON_NAME]! Thanks for starting your app with The Factory 🎉 Our promo of …" at bounding box center [1041, 150] width 998 height 13
copy div "Hi Donovan! Thanks for starting your app with The Factory 🎉 Our promo of 1 Mont…"
click at [141, 749] on button " New Message" at bounding box center [131, 758] width 91 height 19
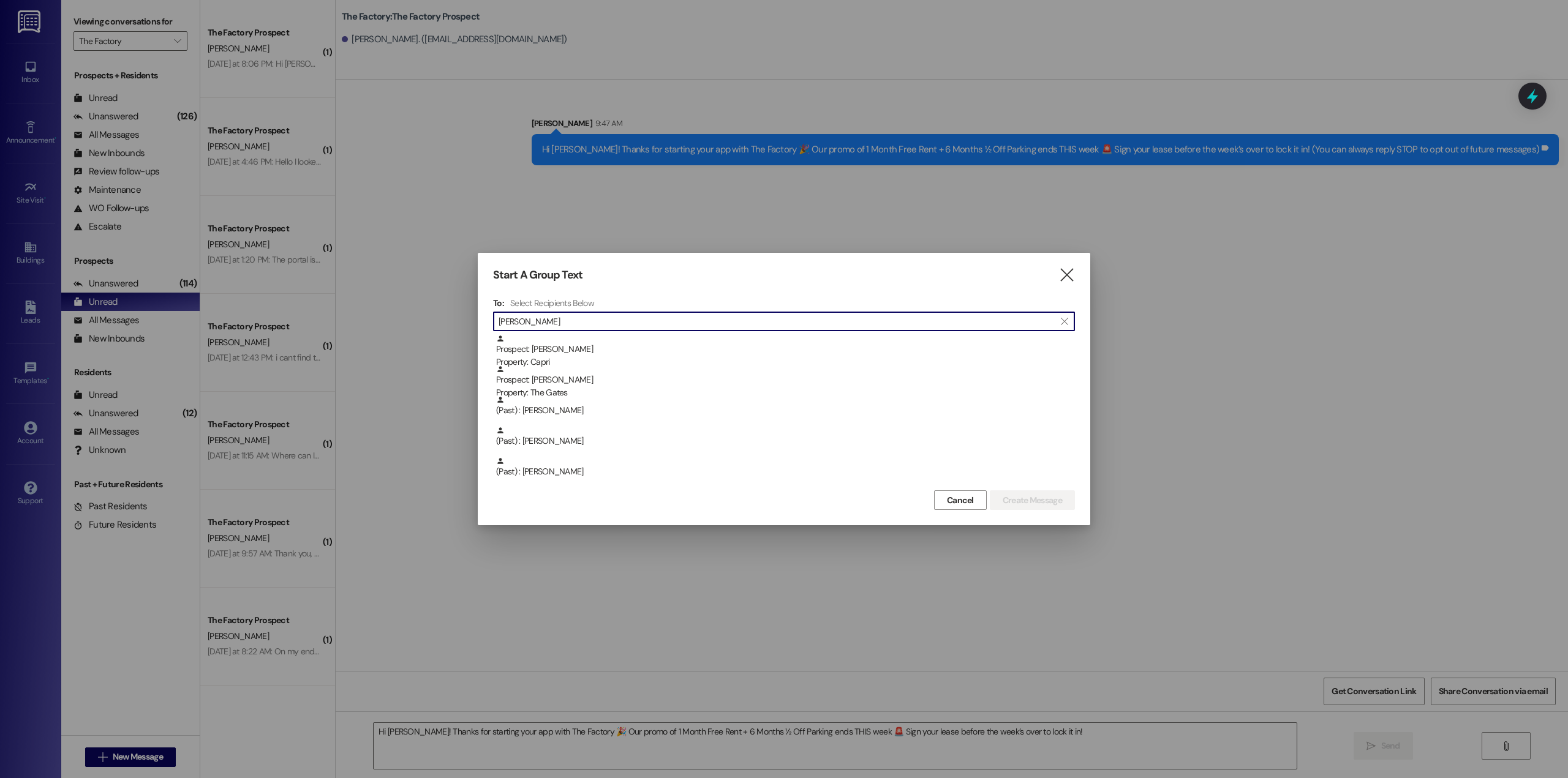
click at [498, 320] on div "" at bounding box center [497, 321] width 2 height 17
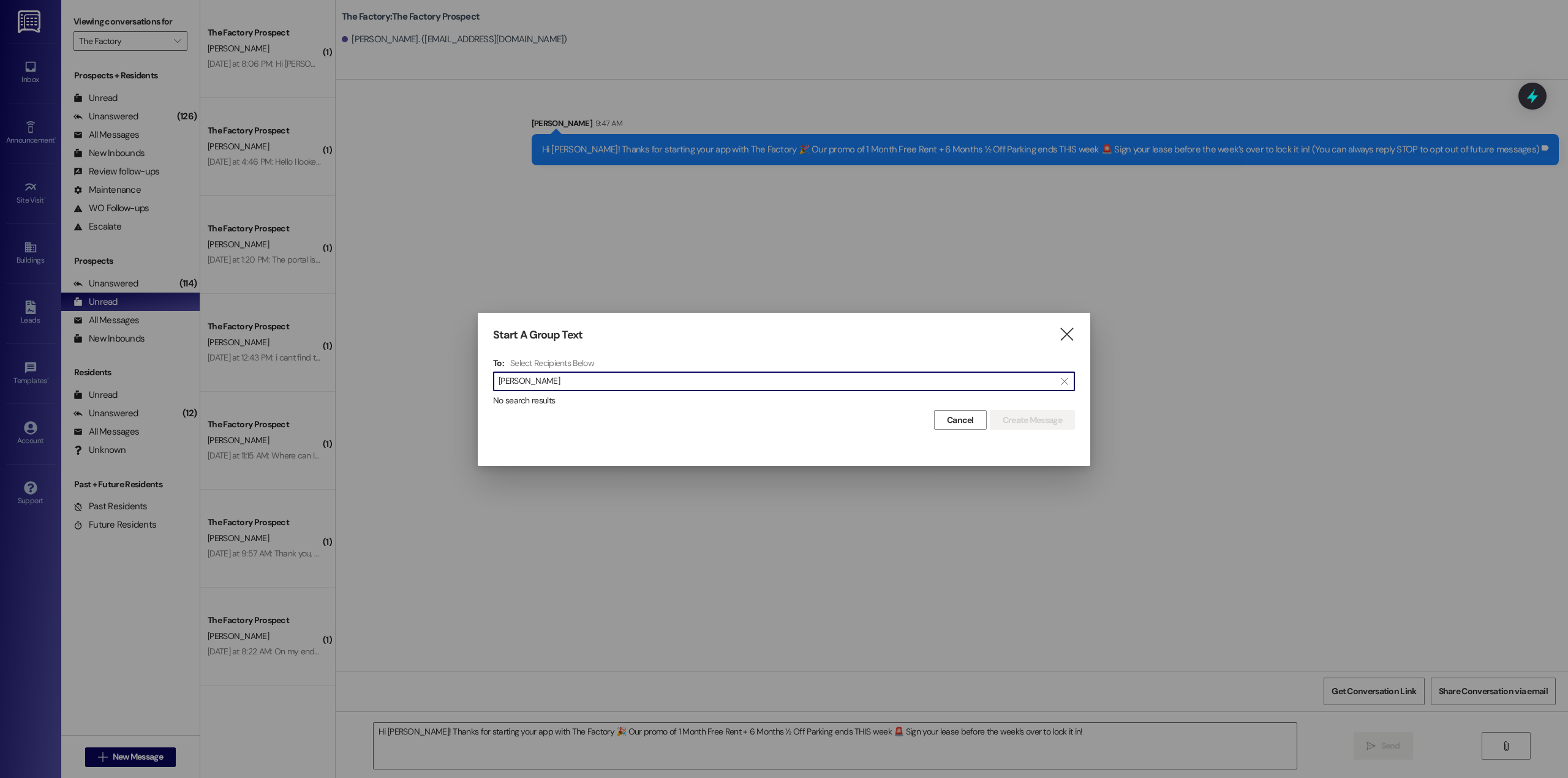
click at [569, 383] on input "Jenn McMurray" at bounding box center [777, 381] width 556 height 17
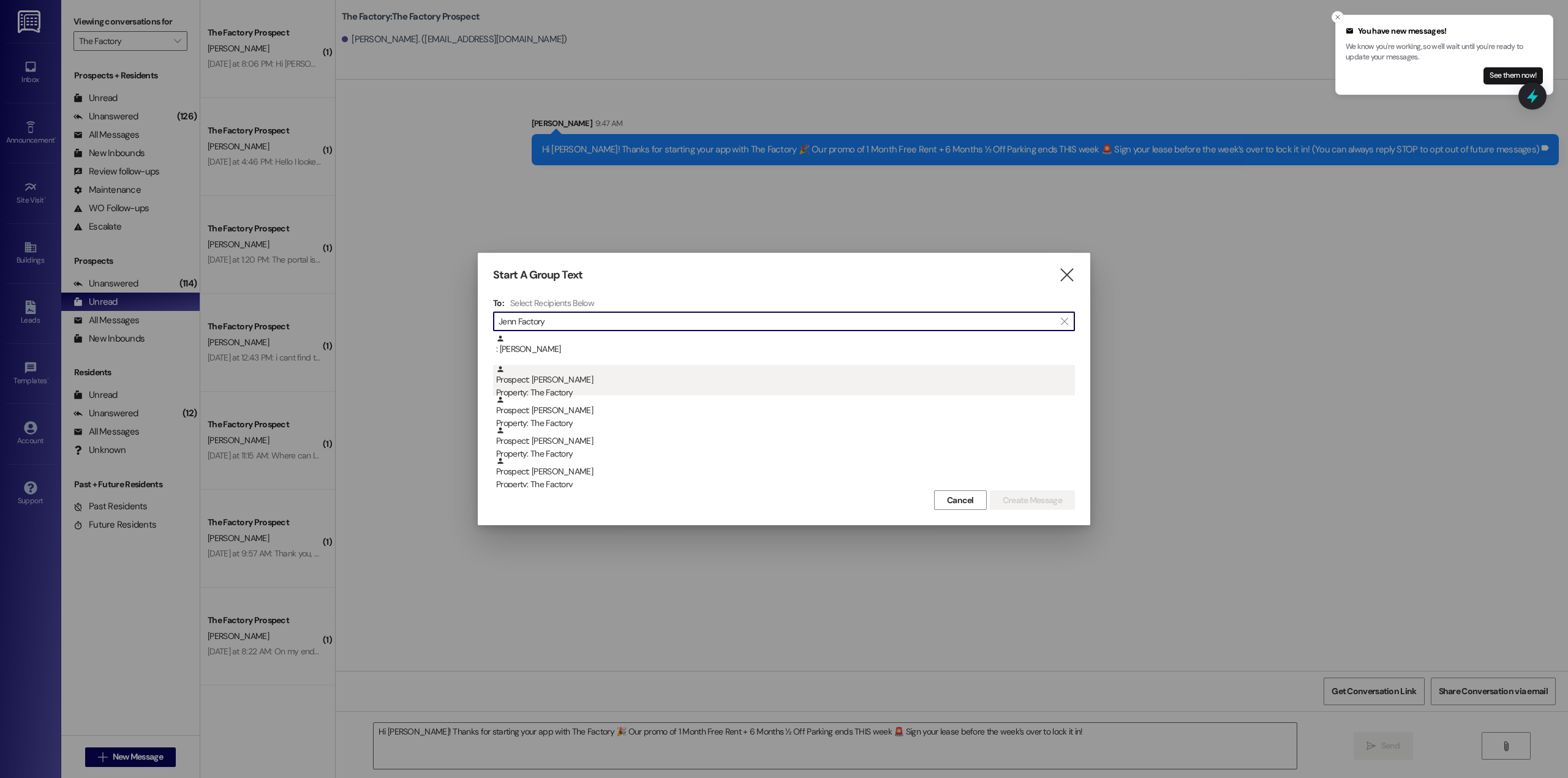
type input "Jenn Factory"
click at [583, 387] on div "Prospect: Jenn Mcmurry Property: The Factory" at bounding box center [786, 382] width 579 height 35
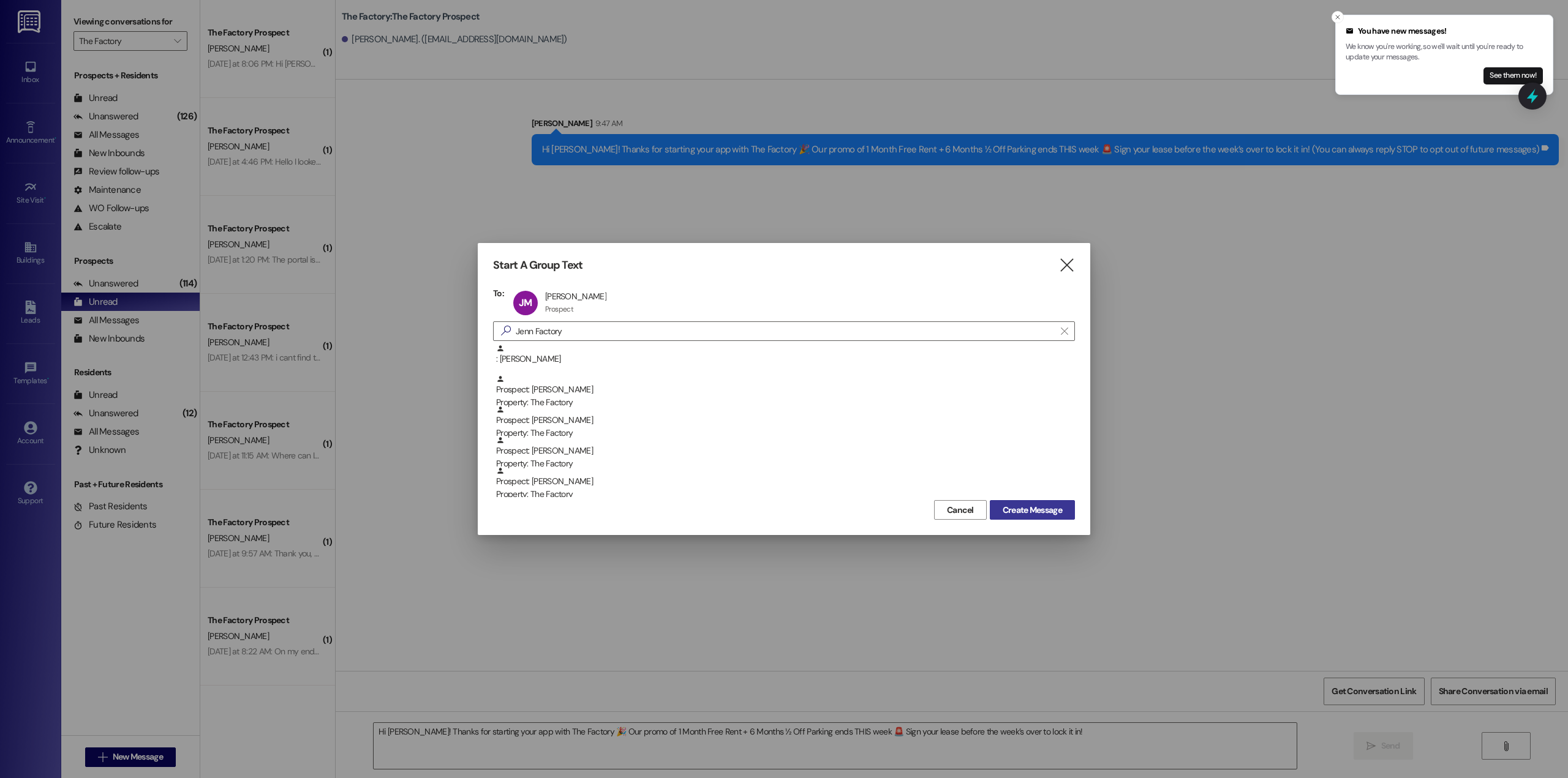
click at [1019, 510] on span "Create Message" at bounding box center [1032, 511] width 59 height 13
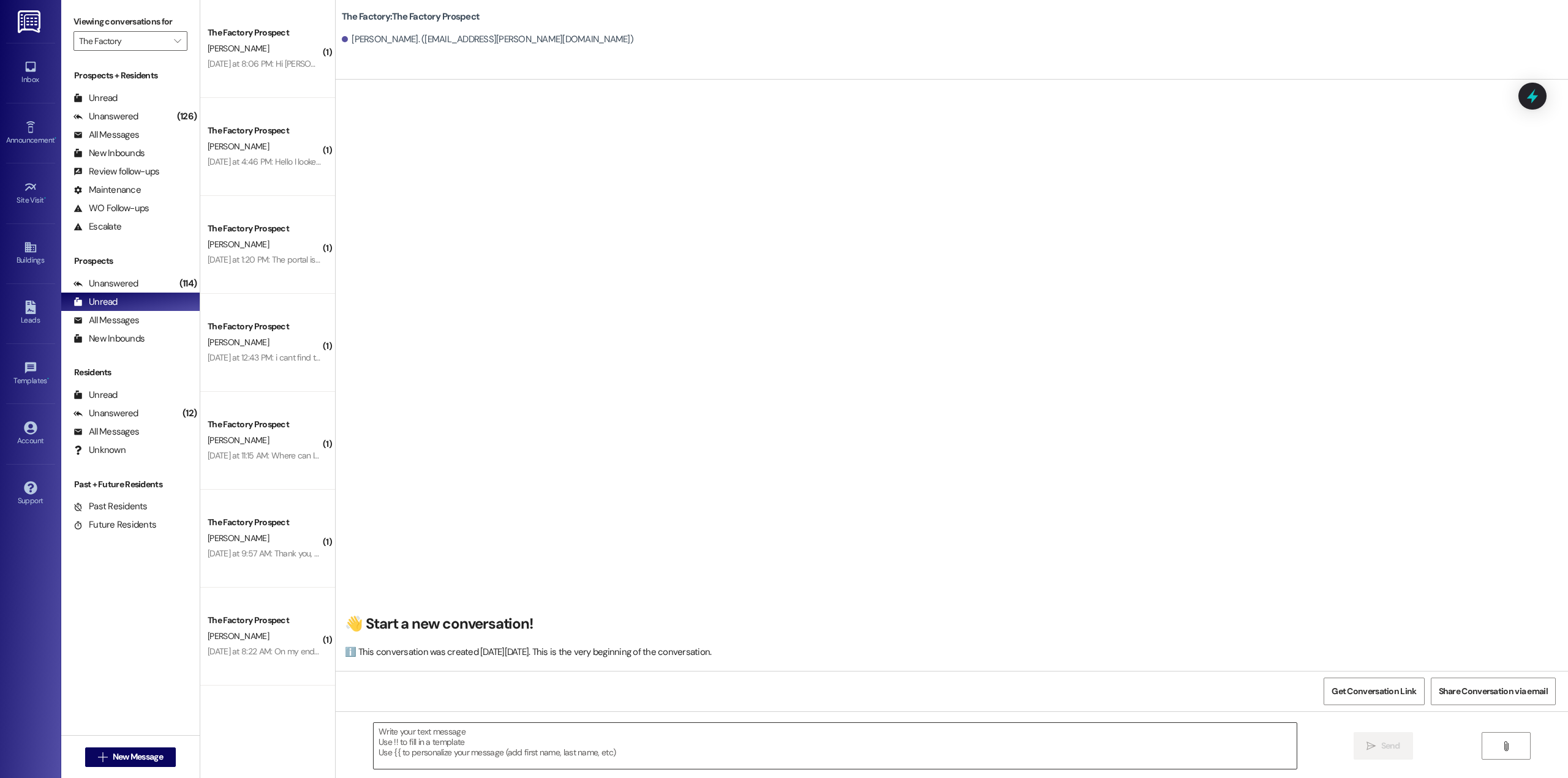
click at [579, 737] on textarea at bounding box center [835, 746] width 923 height 46
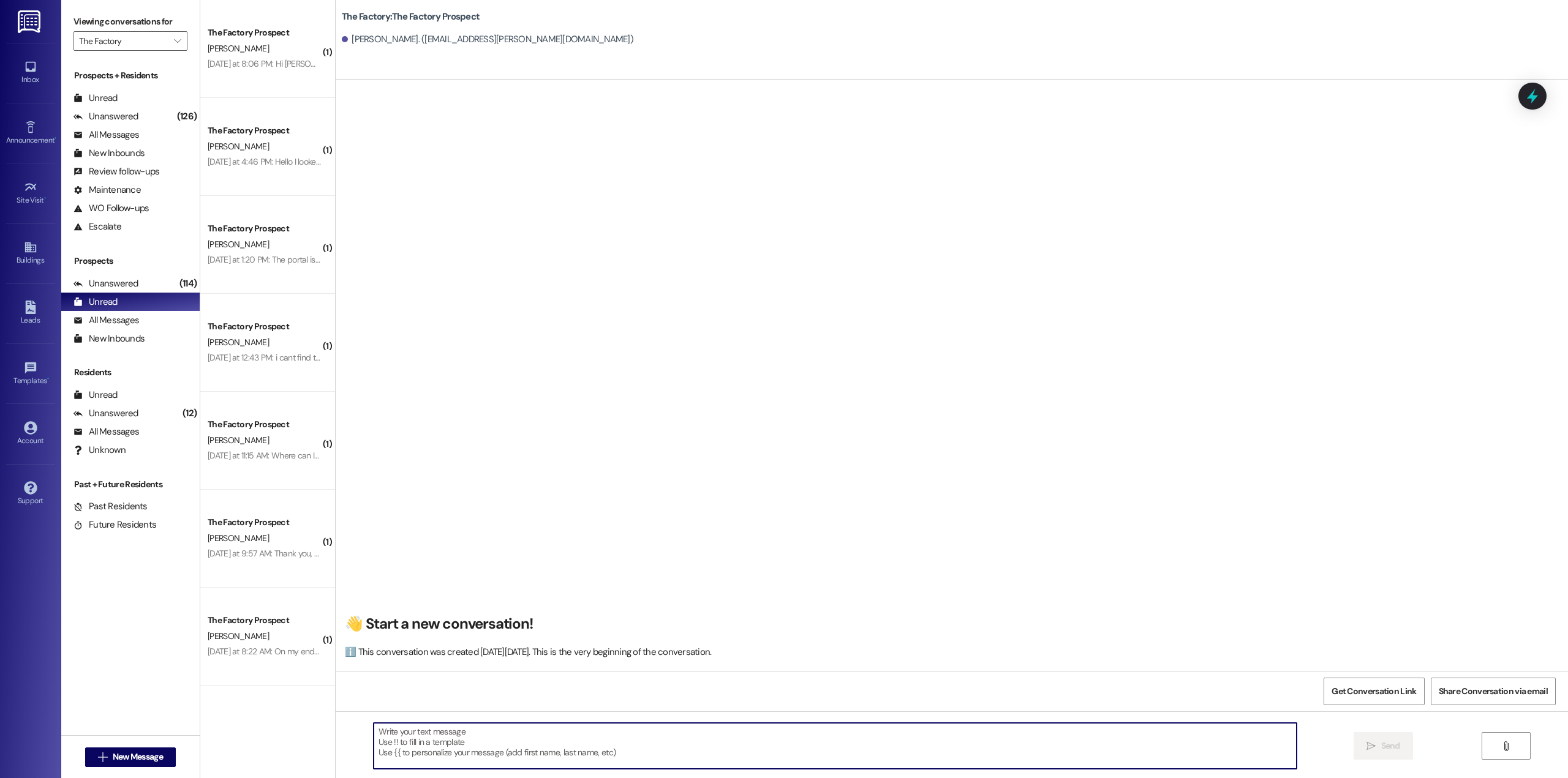
paste textarea "Hi Jenn! Thanks for starting your app with The Factory 🎉 Our promo of 1 Month F…"
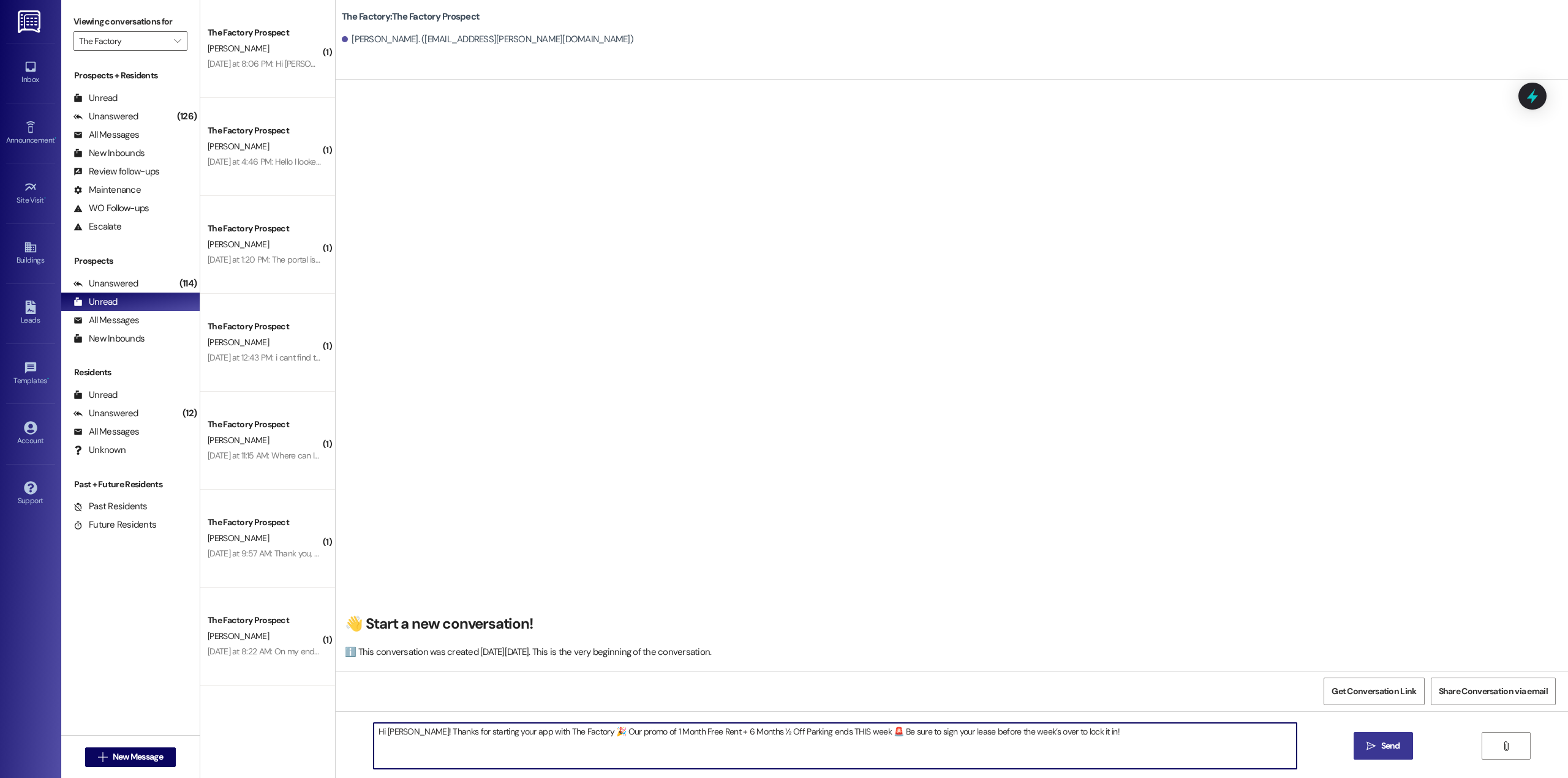
type textarea "Hi Jenn! Thanks for starting your app with The Factory 🎉 Our promo of 1 Month F…"
click at [1382, 742] on span "Send" at bounding box center [1390, 746] width 19 height 13
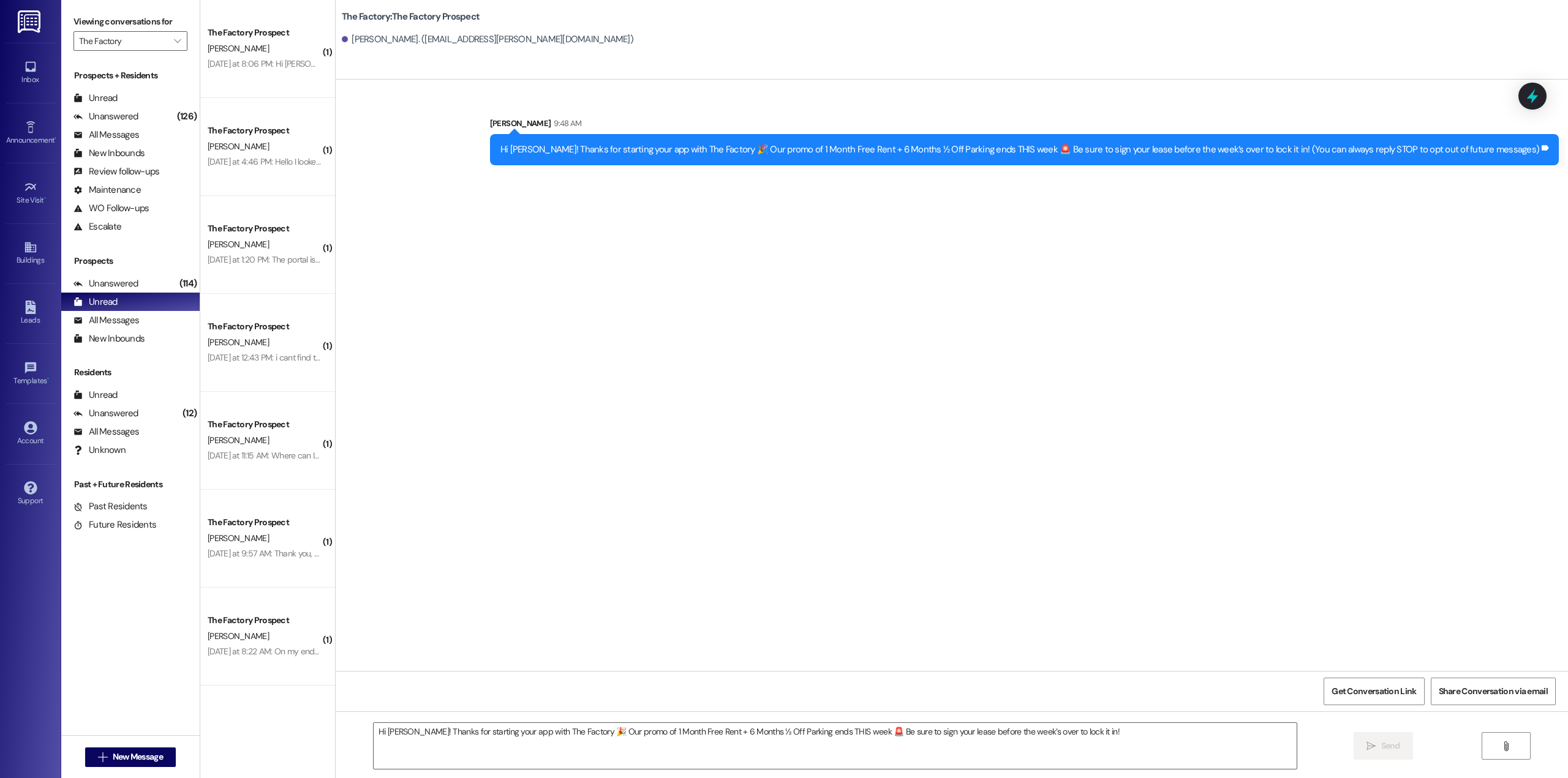
click at [961, 149] on div "Hi [PERSON_NAME]! Thanks for starting your app with The Factory 🎉 Our promo of …" at bounding box center [1019, 150] width 1039 height 13
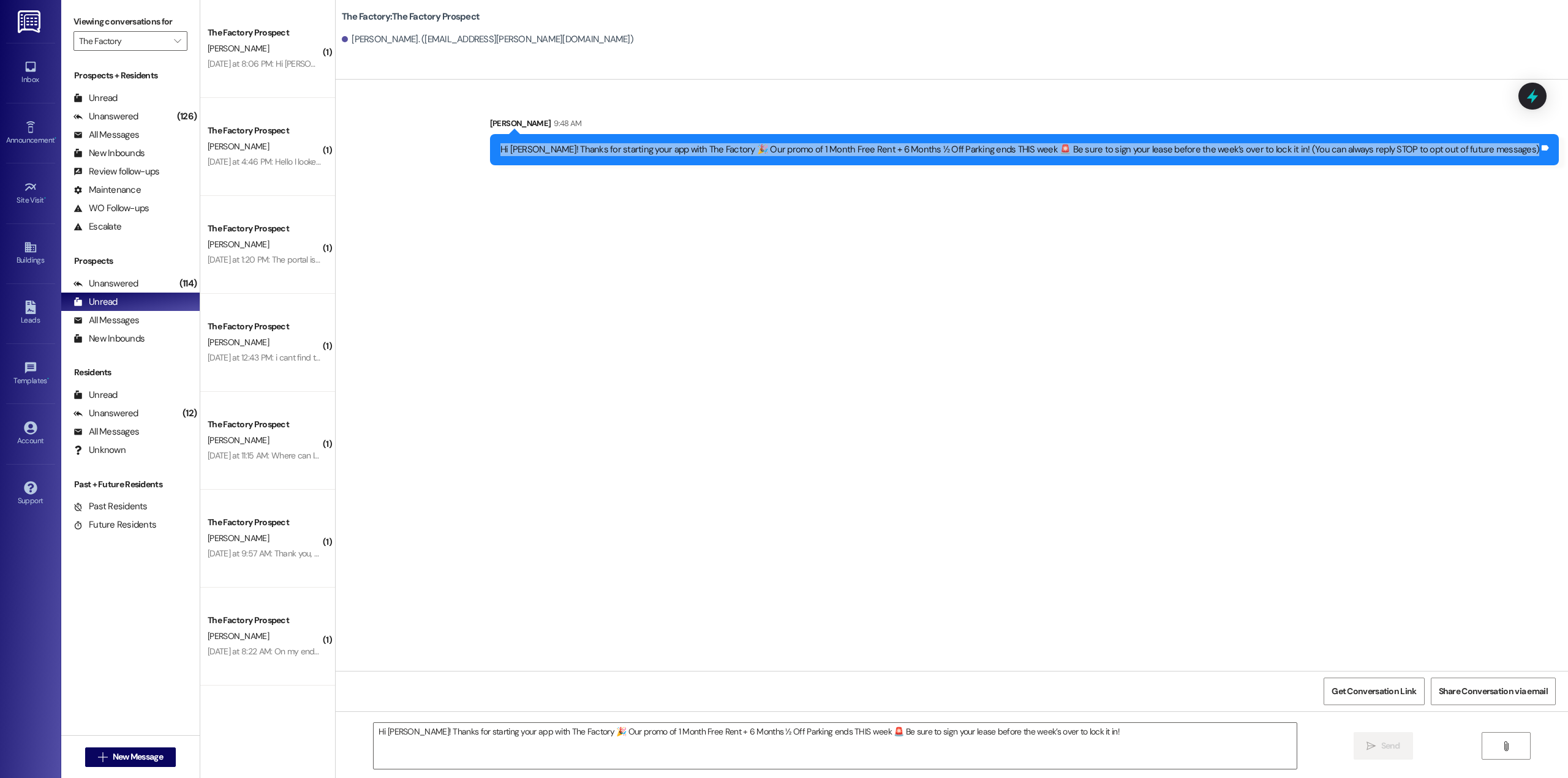
click at [961, 149] on div "Hi [PERSON_NAME]! Thanks for starting your app with The Factory 🎉 Our promo of …" at bounding box center [1019, 150] width 1039 height 13
copy div "Hi Jenn! Thanks for starting your app with The Factory 🎉 Our promo of 1 Month F…"
click at [155, 750] on button " New Message" at bounding box center [131, 758] width 91 height 19
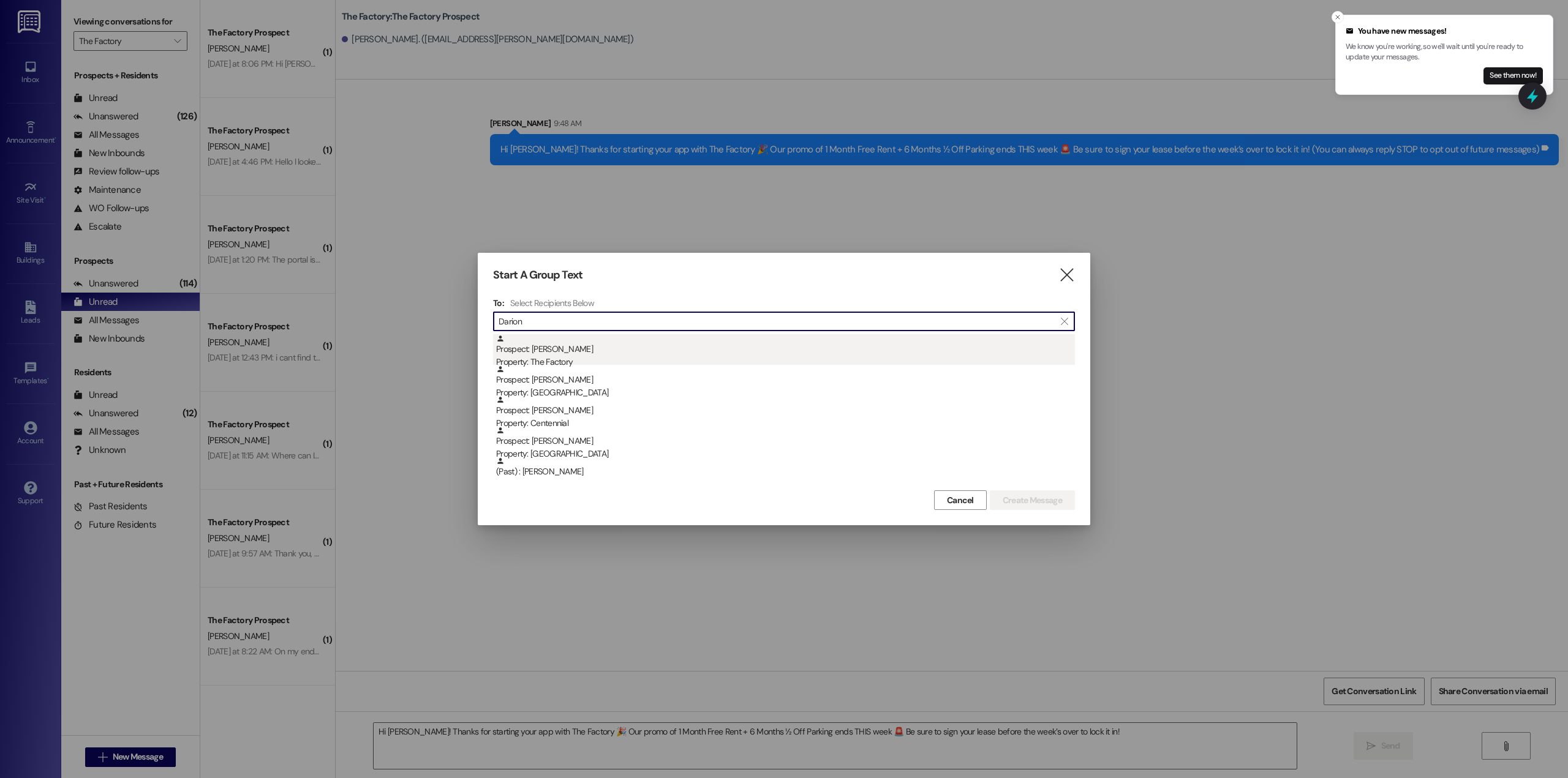
type input "Darion"
click at [574, 353] on div "Prospect: Darion Otto Property: The Factory" at bounding box center [786, 352] width 579 height 35
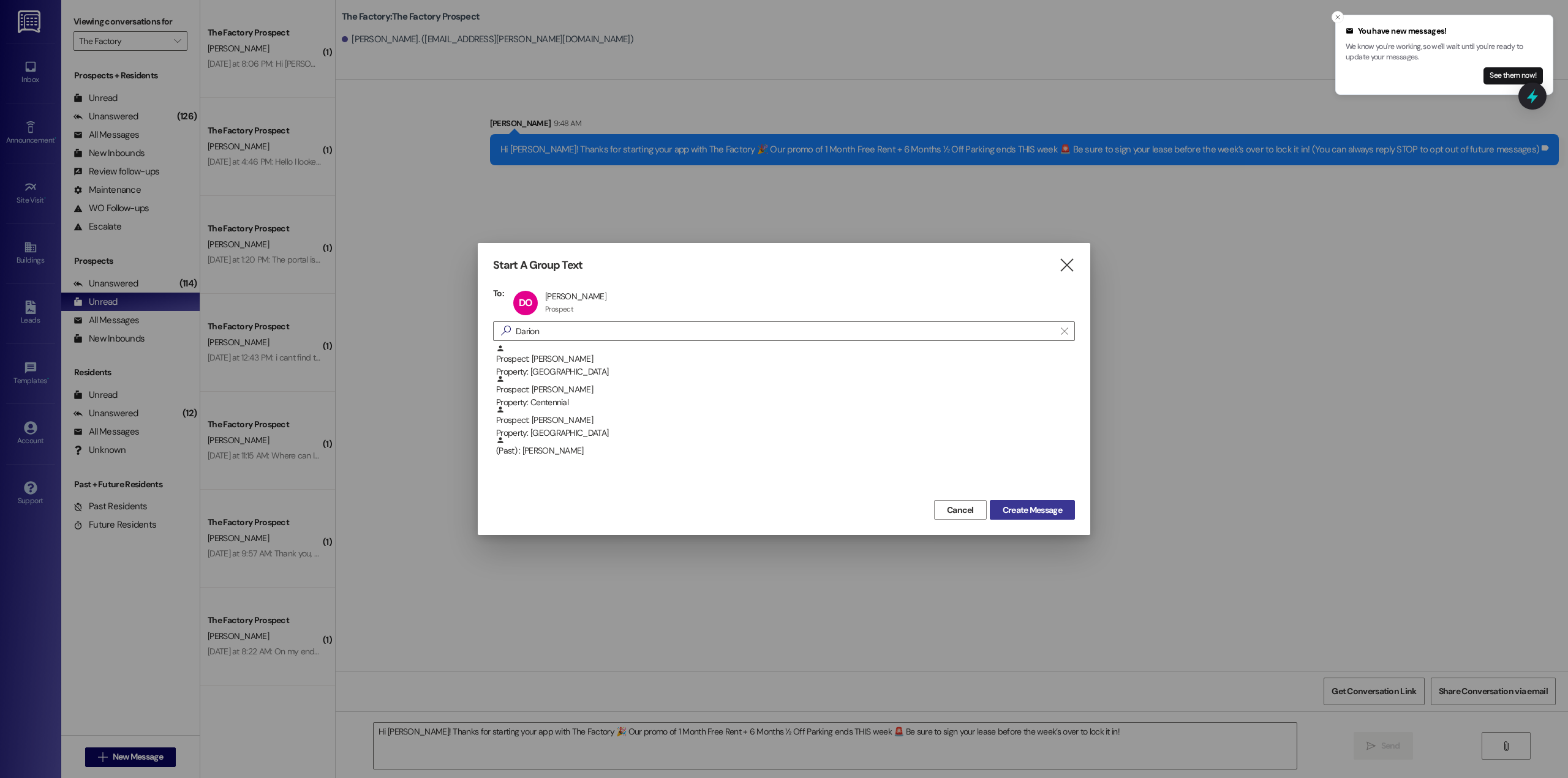
click at [1025, 508] on span "Create Message" at bounding box center [1032, 511] width 59 height 13
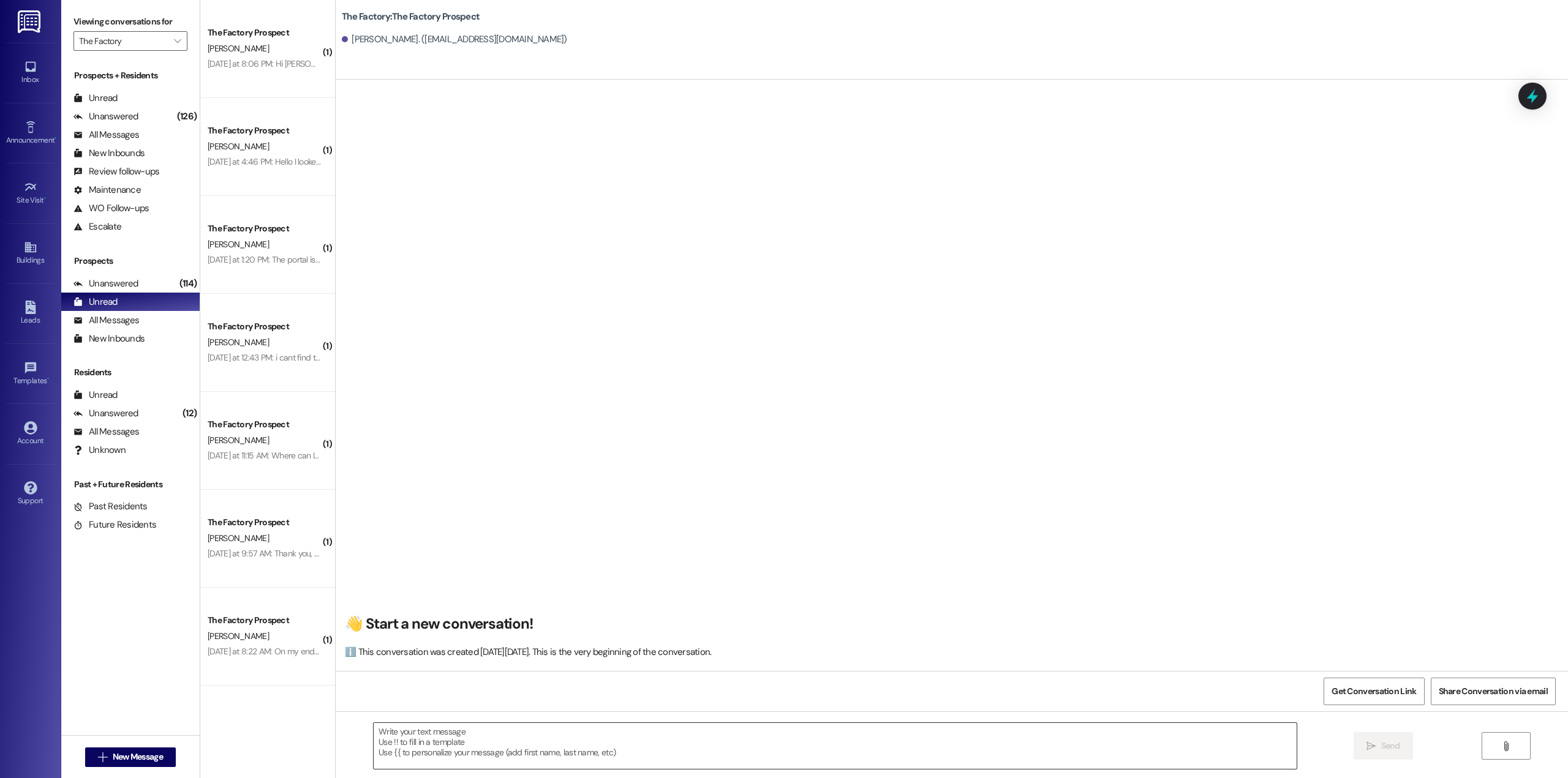
click at [445, 754] on textarea at bounding box center [835, 746] width 923 height 46
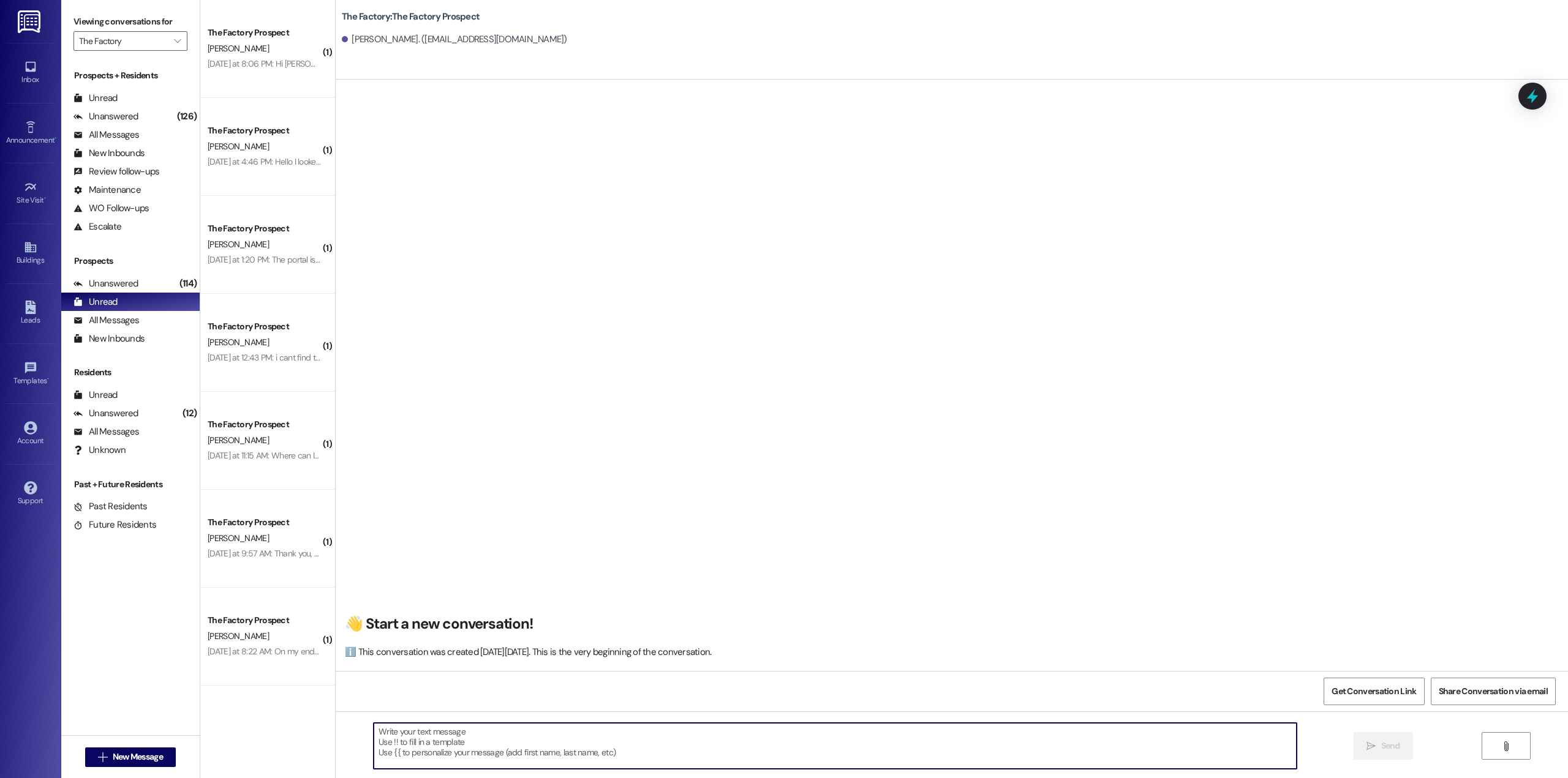
paste textarea "Hi Darion! Thanks for starting your app with The Factory 🎉 Our promo of 1 Month…"
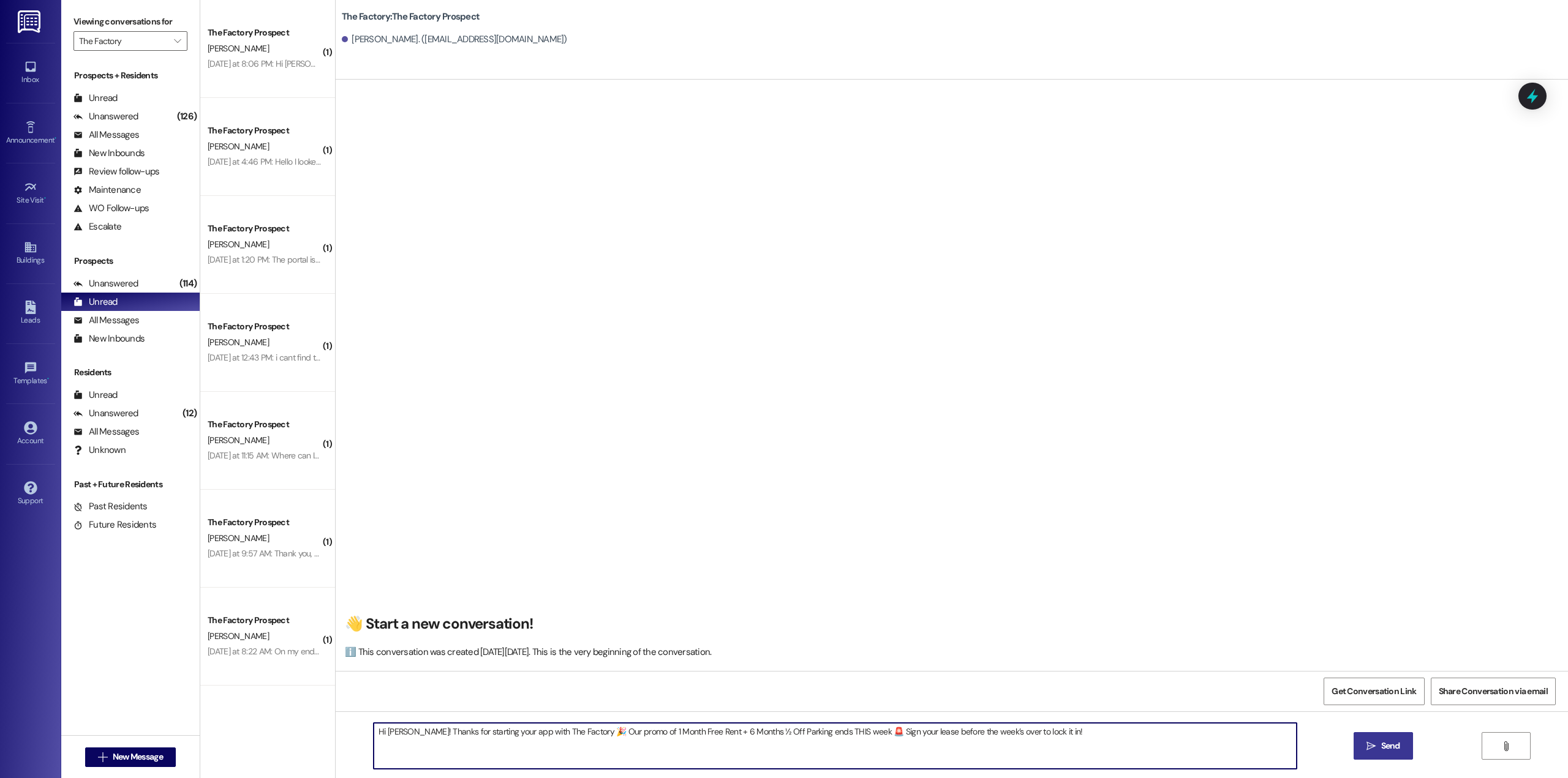
type textarea "Hi Darion! Thanks for starting your app with The Factory 🎉 Our promo of 1 Month…"
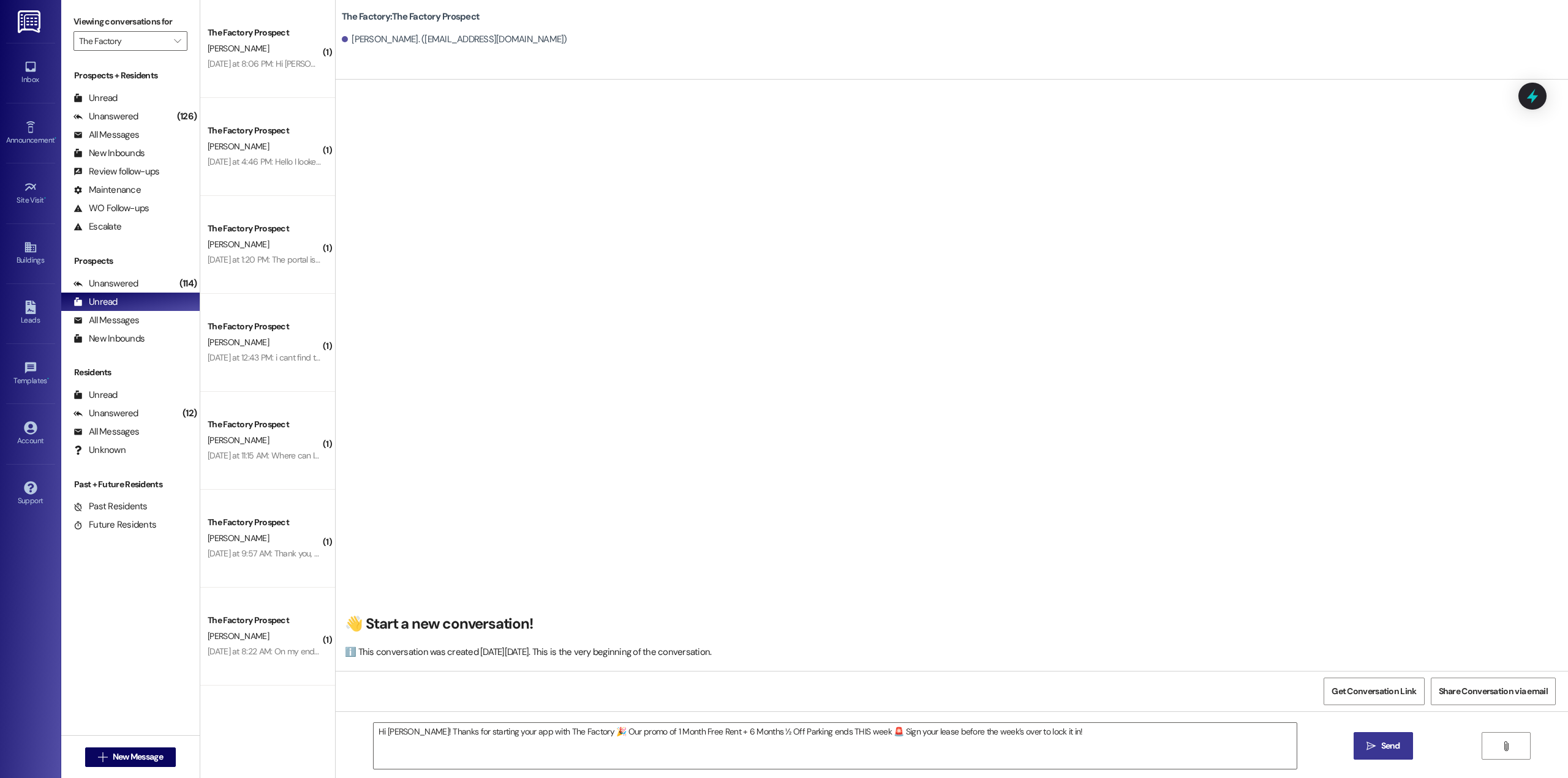
drag, startPoint x: 1390, startPoint y: 746, endPoint x: 1392, endPoint y: 754, distance: 8.2
click at [1390, 746] on span "Send" at bounding box center [1390, 746] width 19 height 13
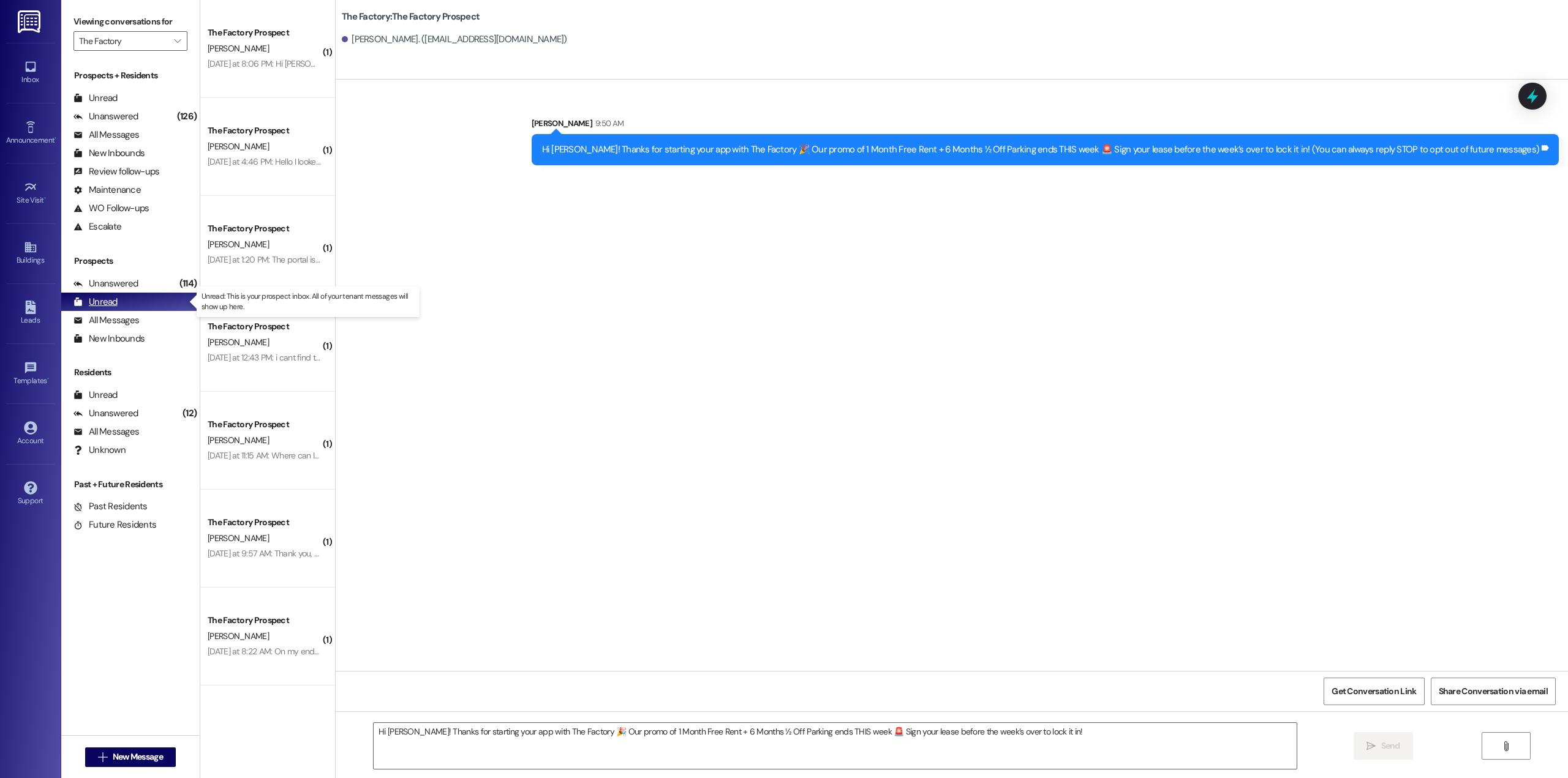
click at [106, 305] on div "Unread" at bounding box center [96, 302] width 44 height 13
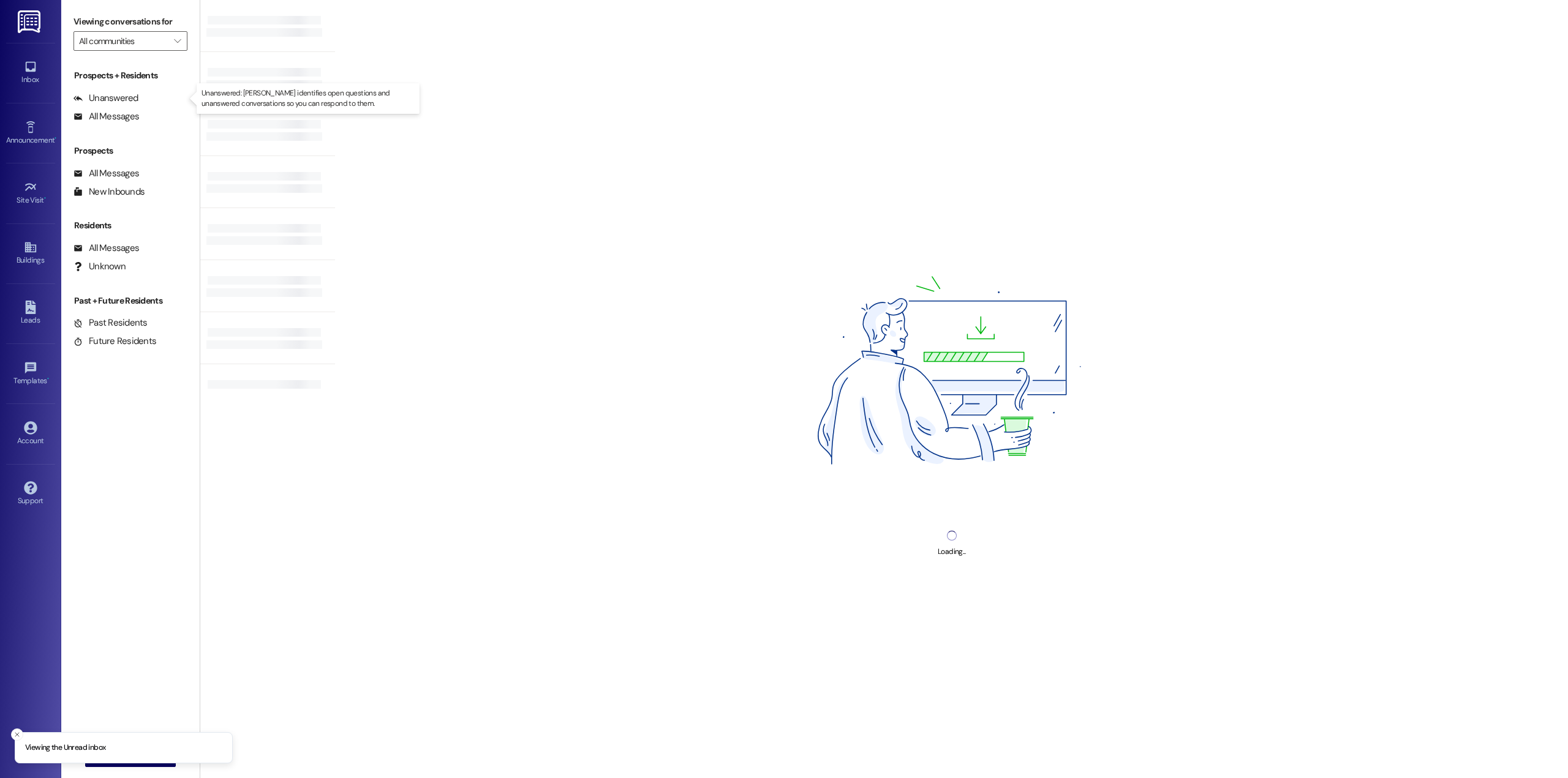
type input "The Factory"
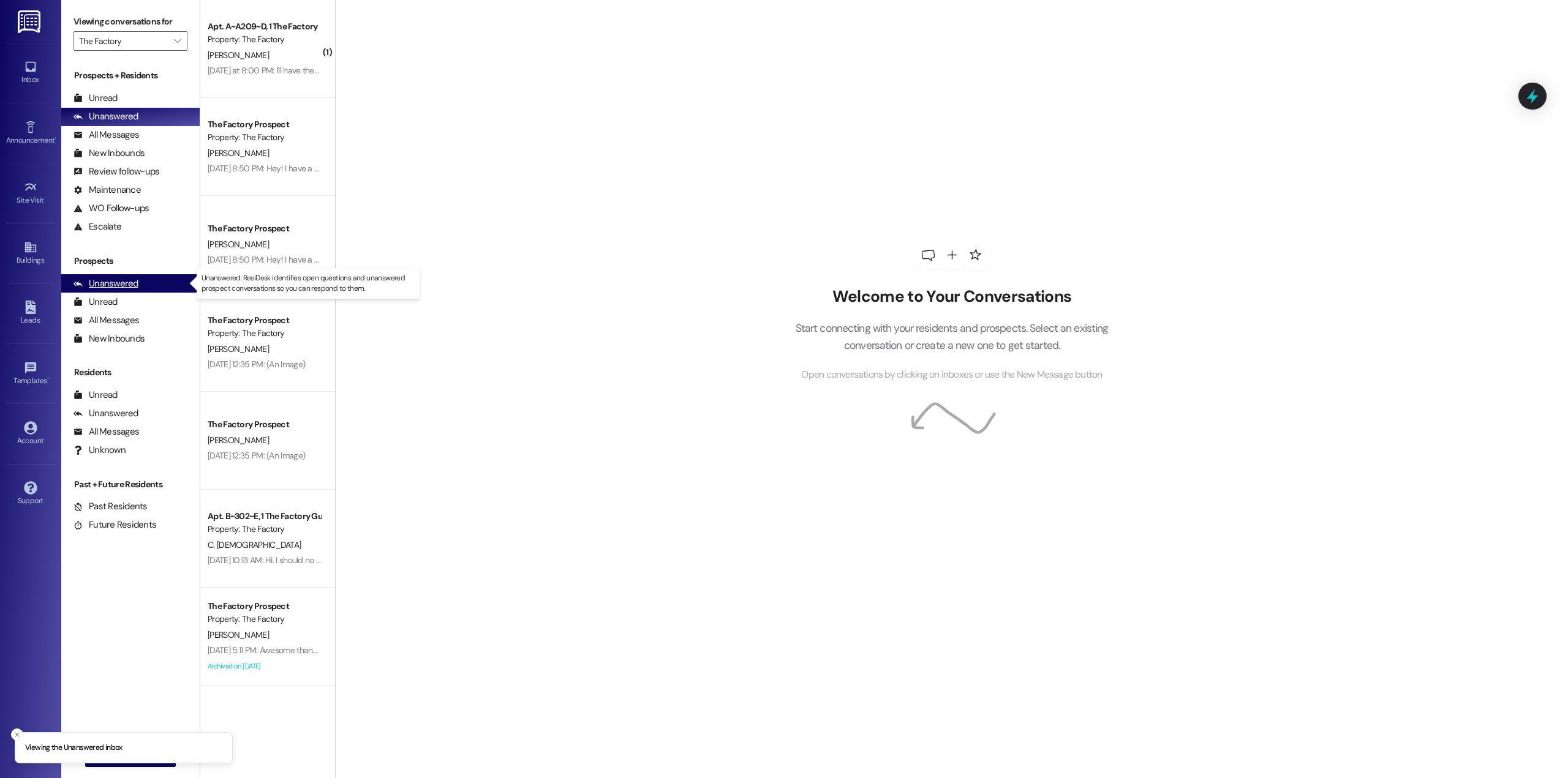
click at [114, 290] on div "Unanswered (0)" at bounding box center [131, 283] width 139 height 19
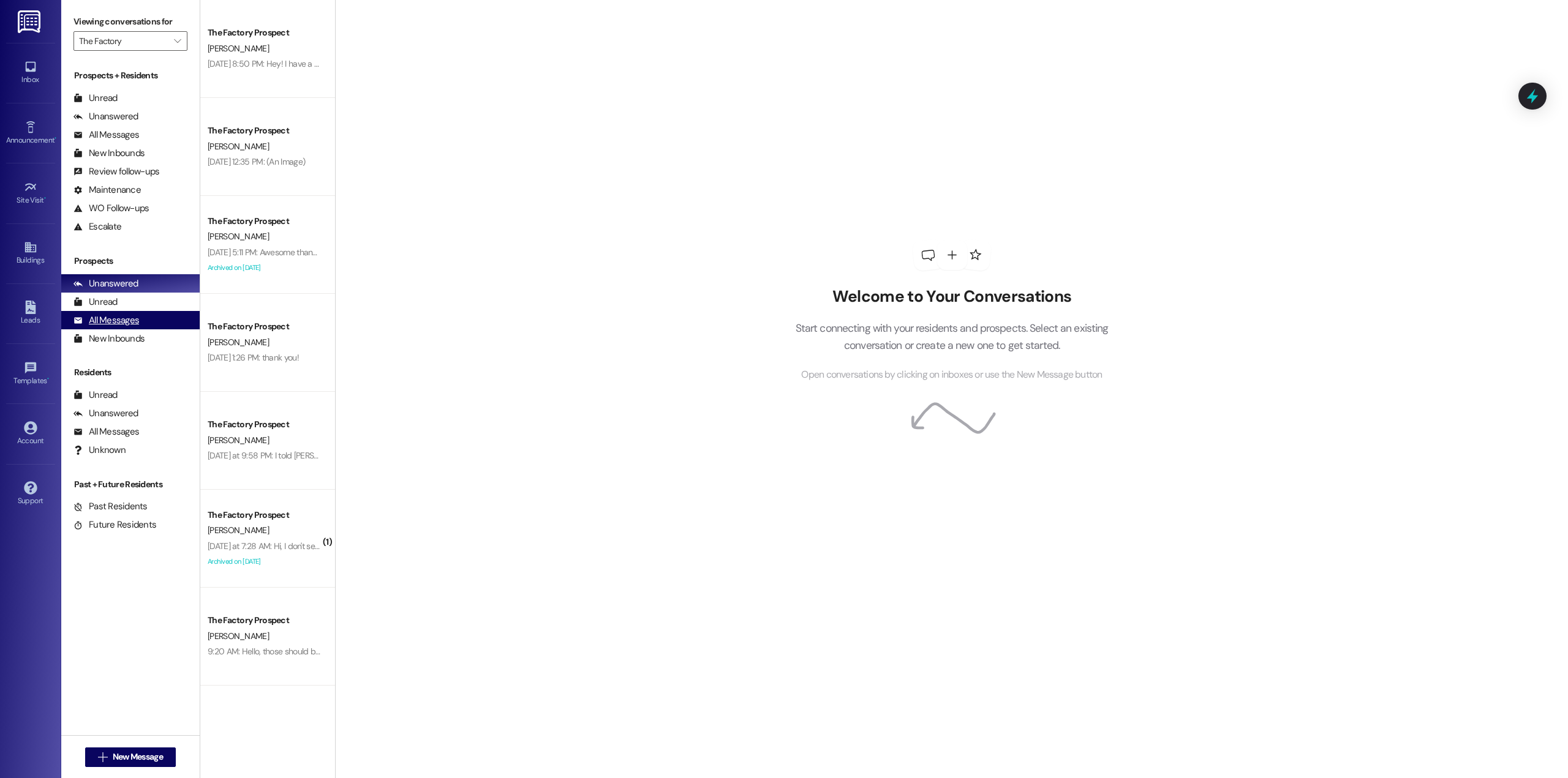
click at [116, 324] on div "All Messages" at bounding box center [106, 321] width 66 height 13
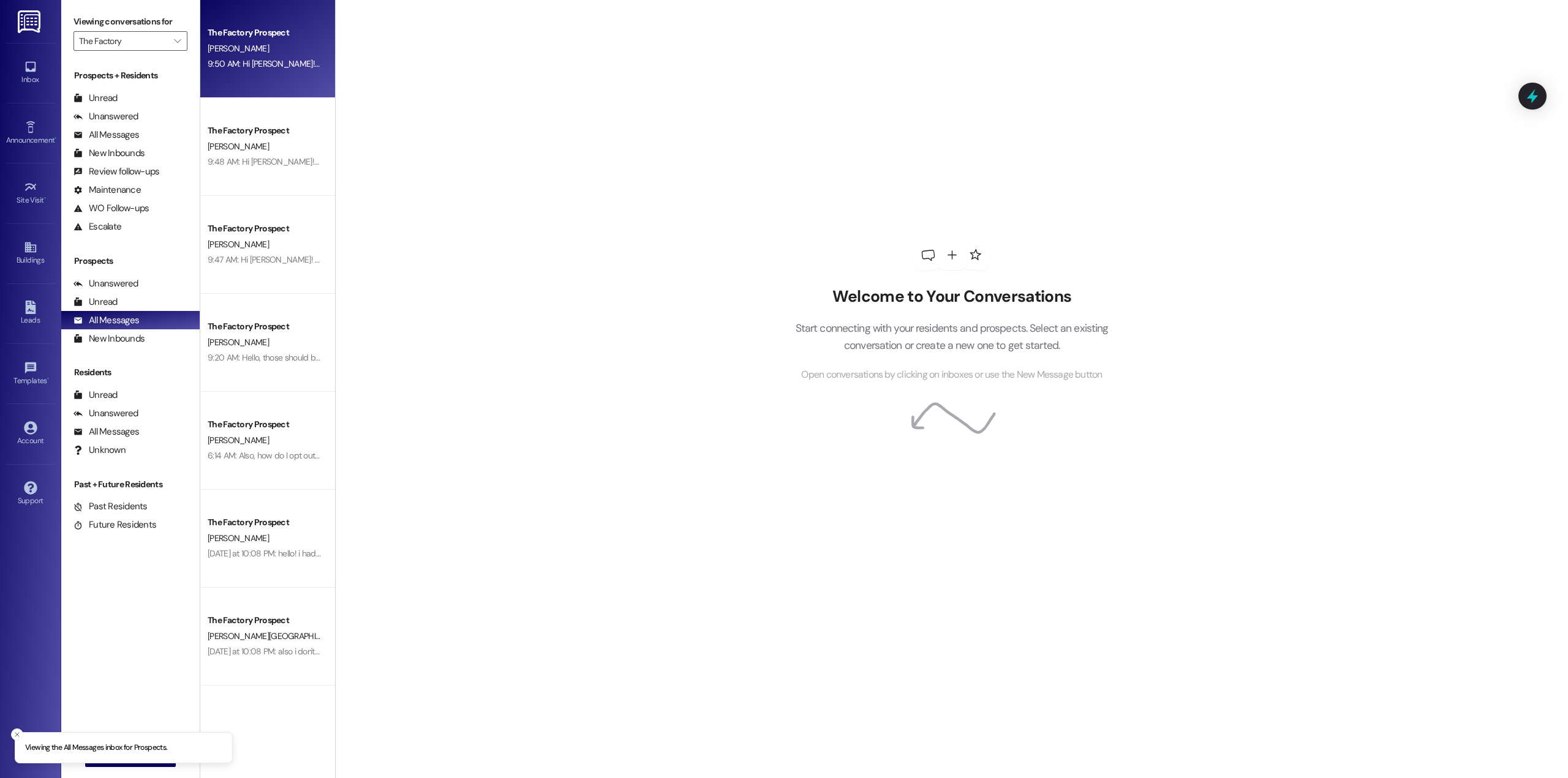
click at [259, 65] on div "9:50 AM: Hi [PERSON_NAME]! Thanks for starting your app with The Factory 🎉 Our …" at bounding box center [683, 64] width 951 height 11
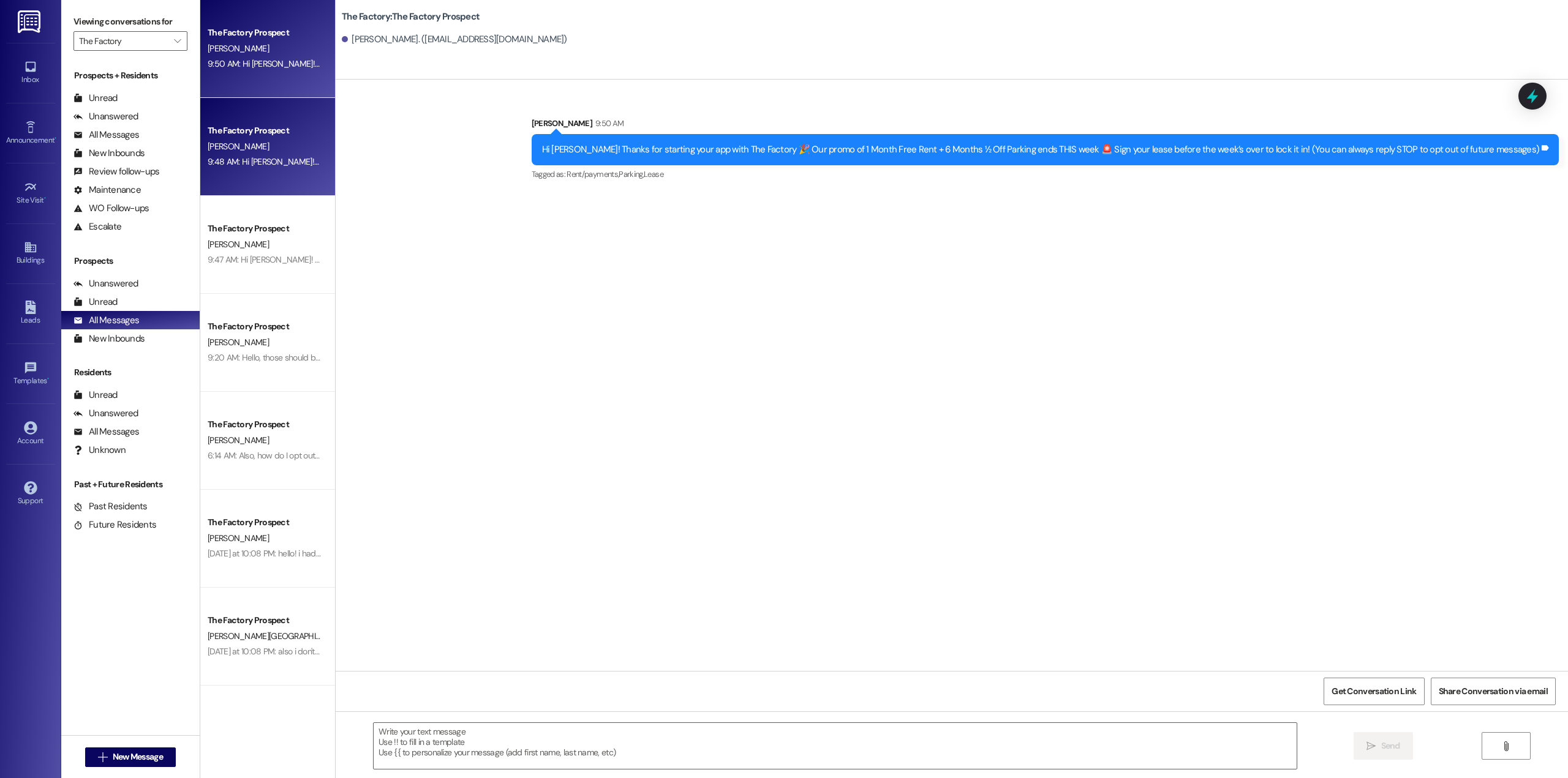
click at [262, 147] on div "[PERSON_NAME]" at bounding box center [264, 147] width 116 height 15
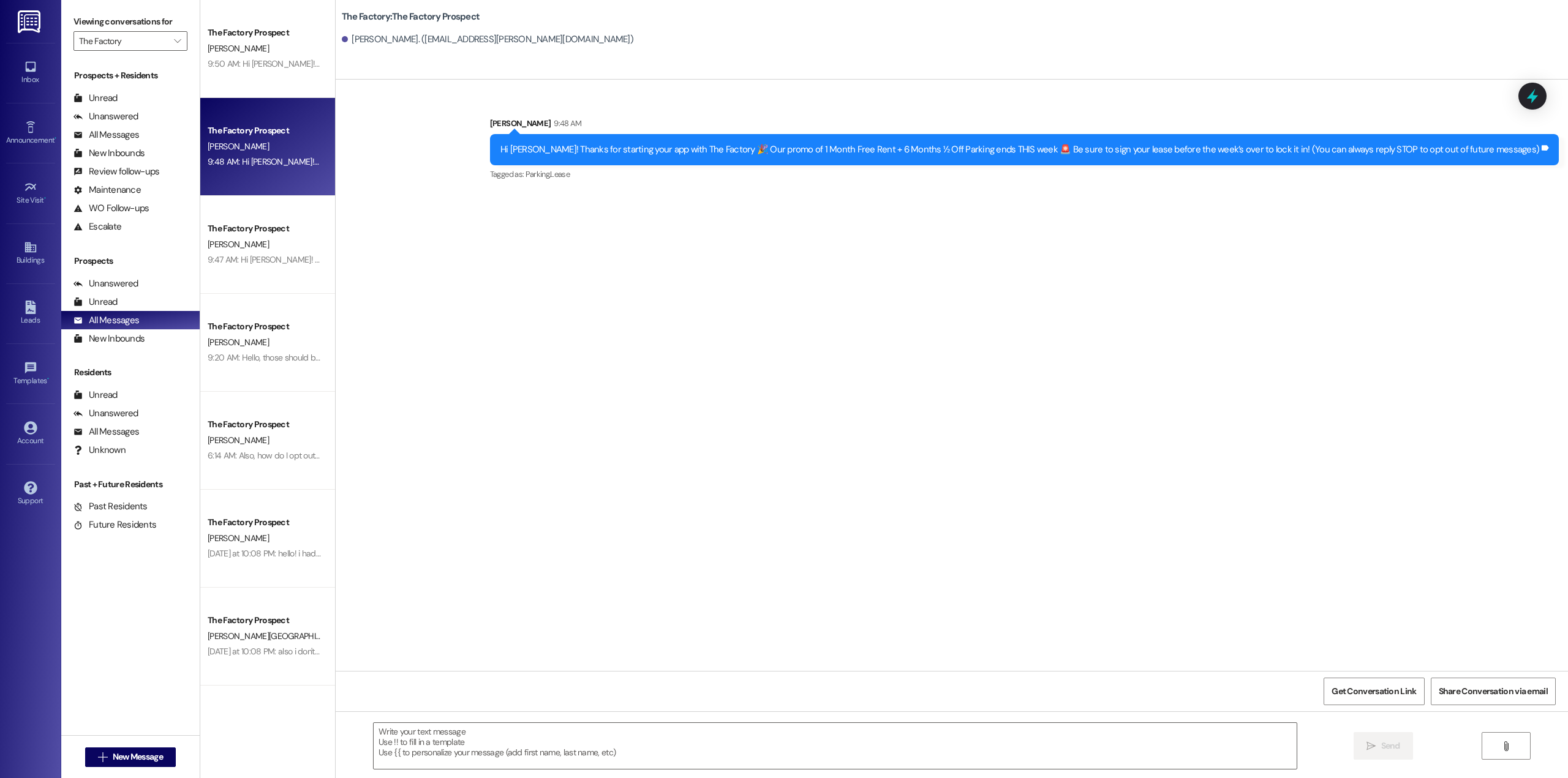
click at [255, 213] on div "The Factory Prospect [PERSON_NAME] 9:47 AM: Hi [PERSON_NAME]! Thanks for starti…" at bounding box center [268, 245] width 135 height 98
